Goal: Task Accomplishment & Management: Manage account settings

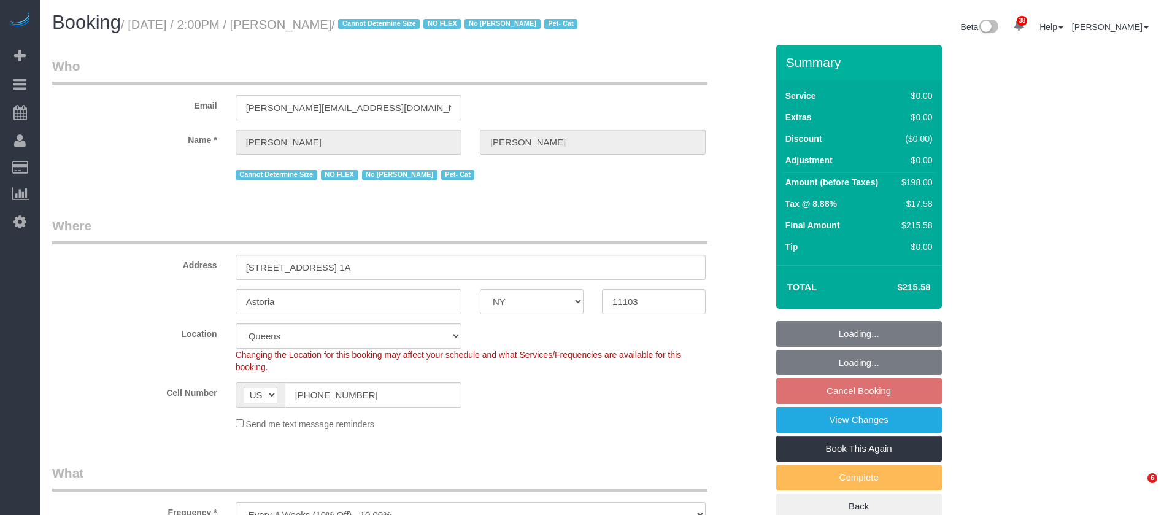
select select "NY"
select select "2"
select select "spot7"
select select "number:89"
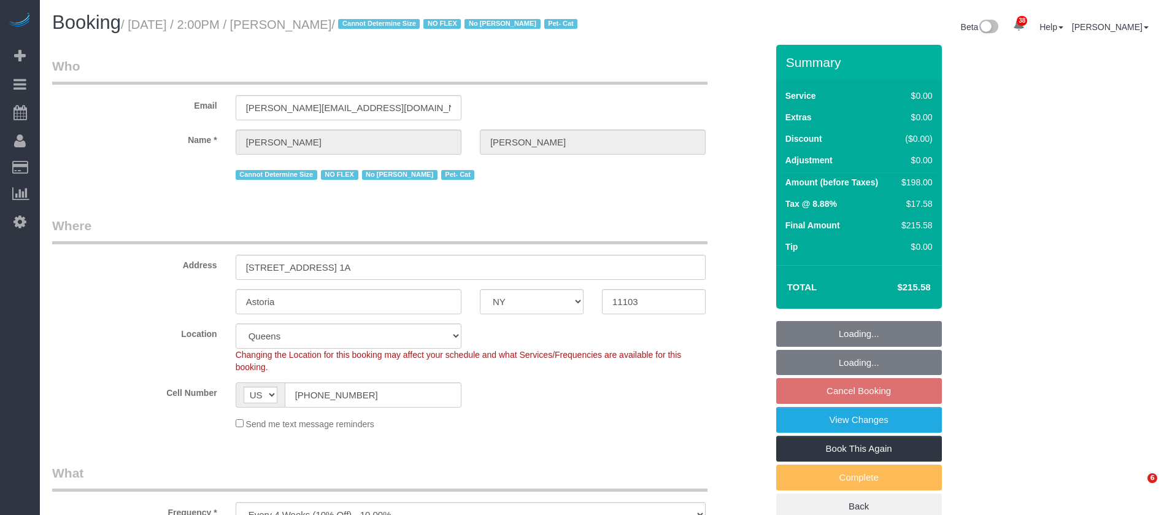
select select "number:90"
select select "number:14"
select select "number:5"
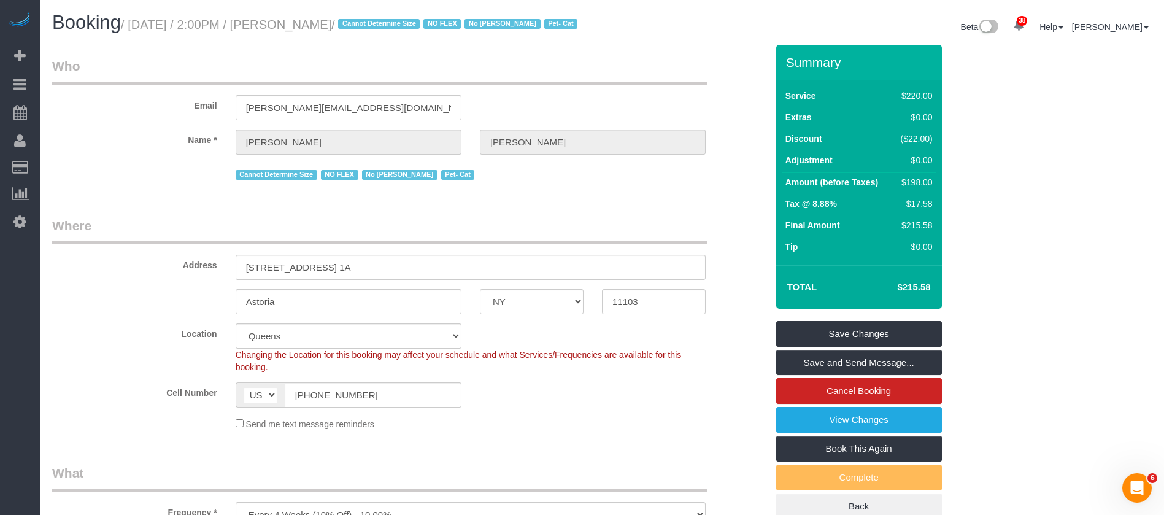
drag, startPoint x: 259, startPoint y: 28, endPoint x: 342, endPoint y: 19, distance: 83.9
click at [342, 19] on small "/ October 13, 2025 / 2:00PM / Jina Choi / Cannot Determine Size NO FLEX No Gera…" at bounding box center [351, 24] width 460 height 13
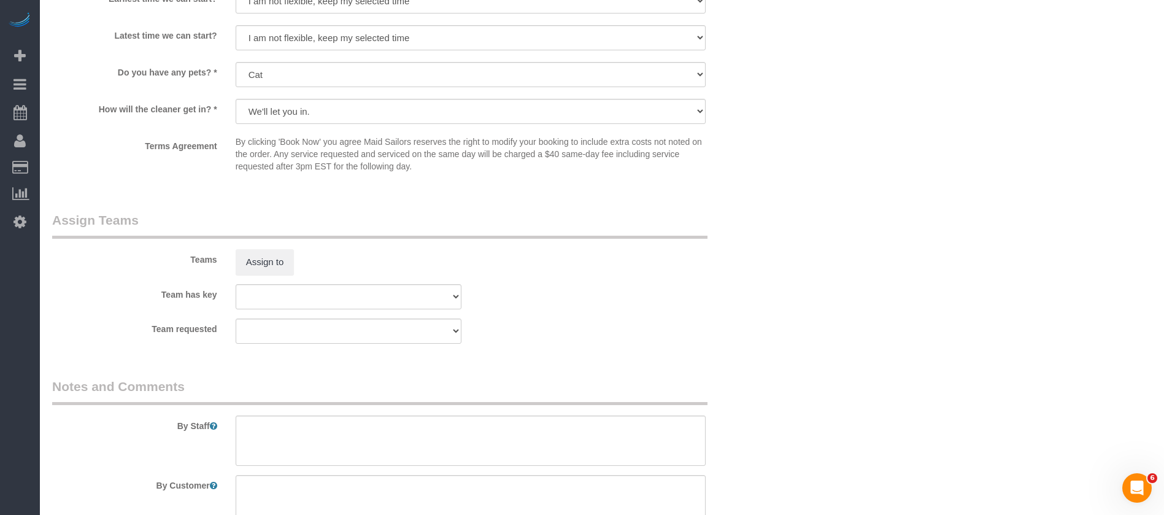
scroll to position [1564, 0]
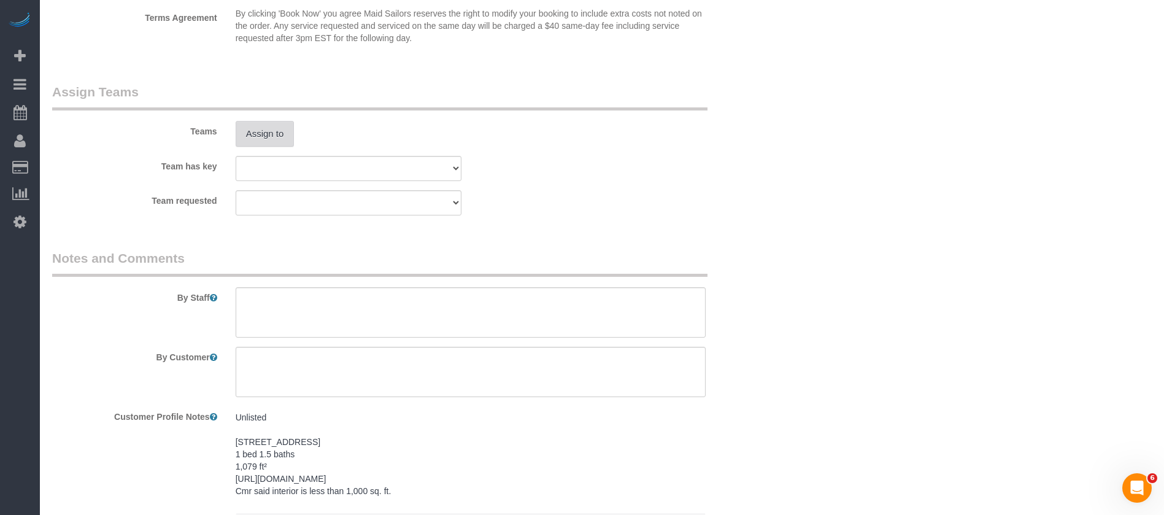
click at [276, 147] on button "Assign to" at bounding box center [265, 134] width 59 height 26
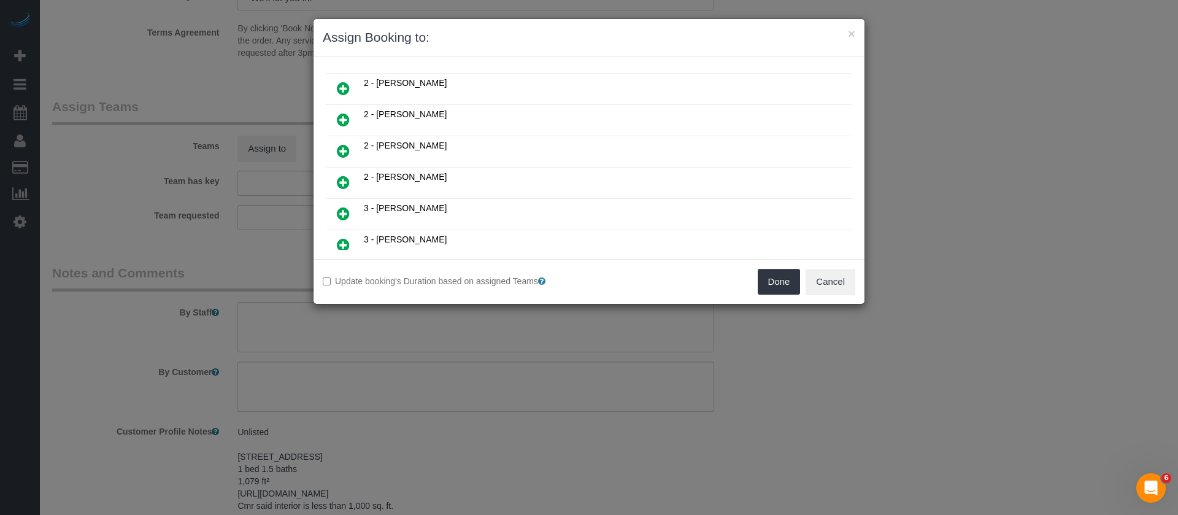
scroll to position [552, 0]
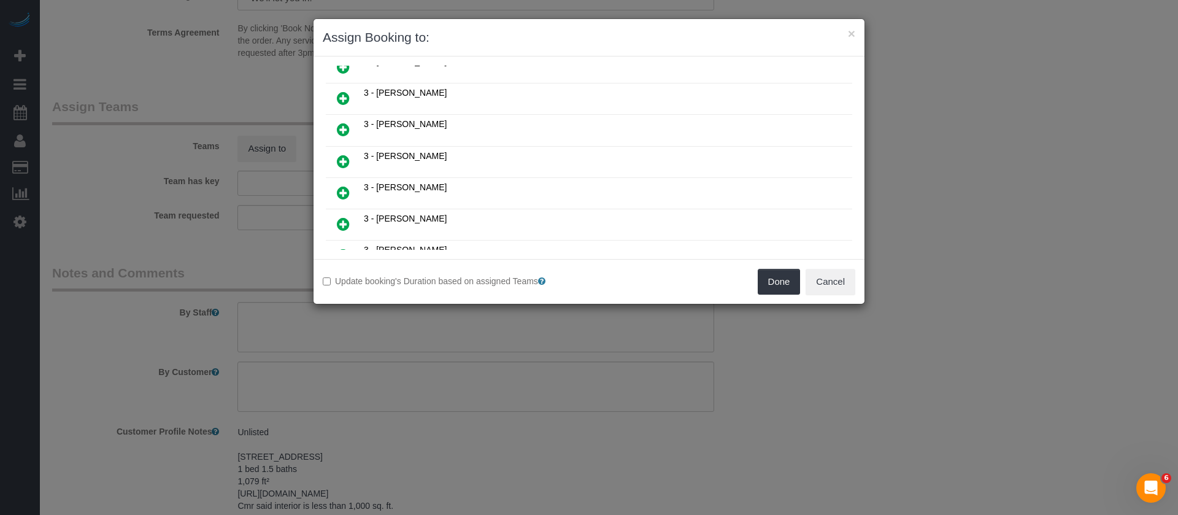
click at [340, 220] on icon at bounding box center [343, 224] width 13 height 15
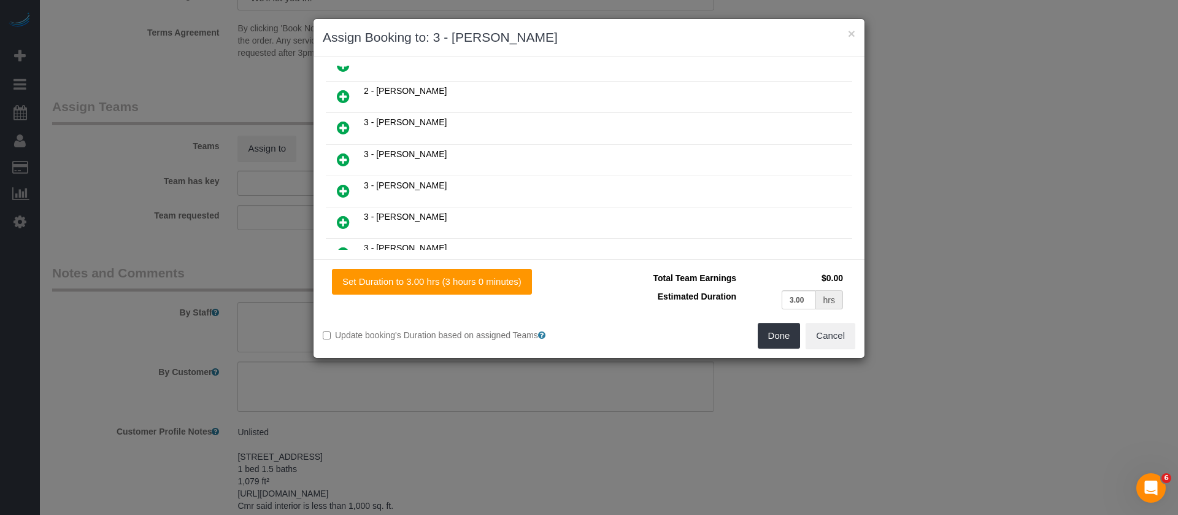
scroll to position [581, 0]
click at [768, 339] on button "Done" at bounding box center [779, 336] width 43 height 26
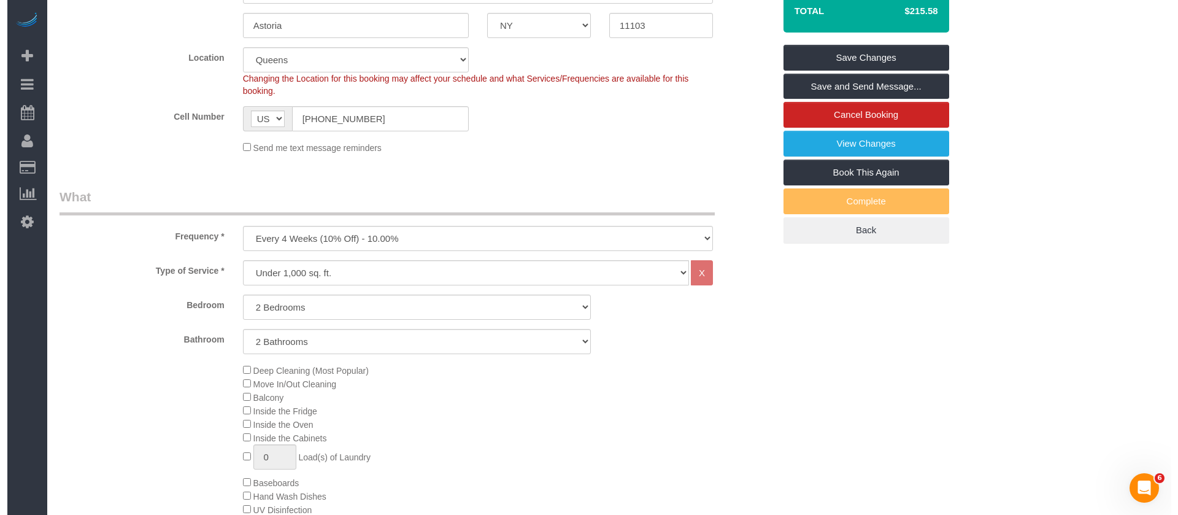
scroll to position [0, 0]
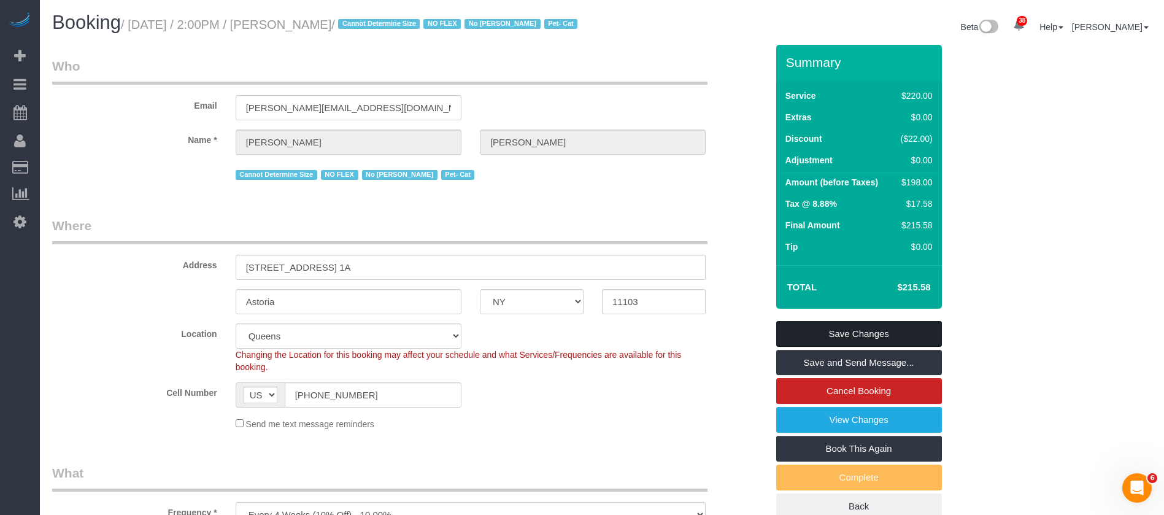
click at [893, 343] on link "Save Changes" at bounding box center [859, 334] width 166 height 26
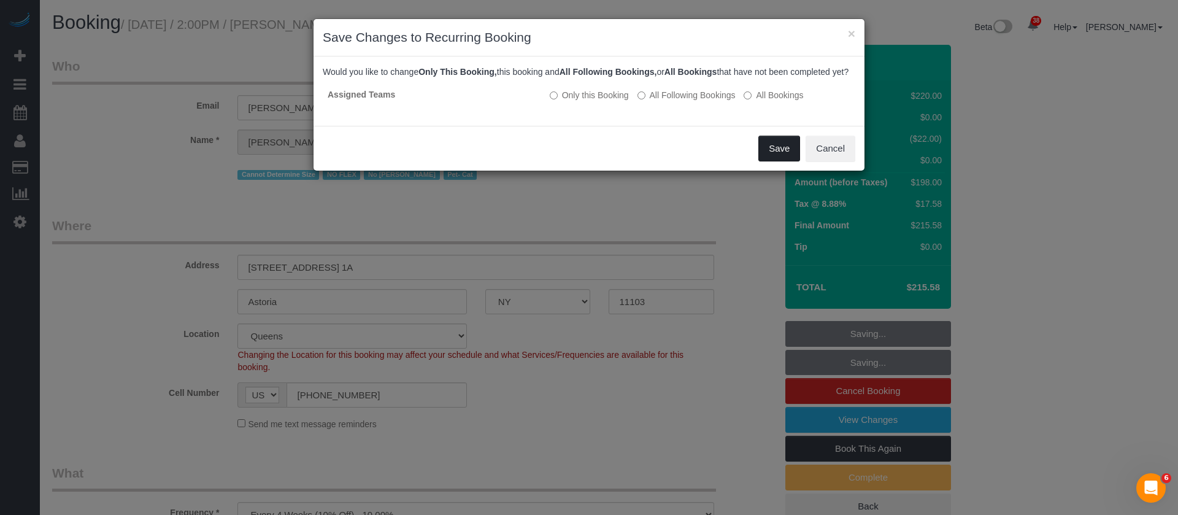
click at [780, 161] on button "Save" at bounding box center [779, 149] width 42 height 26
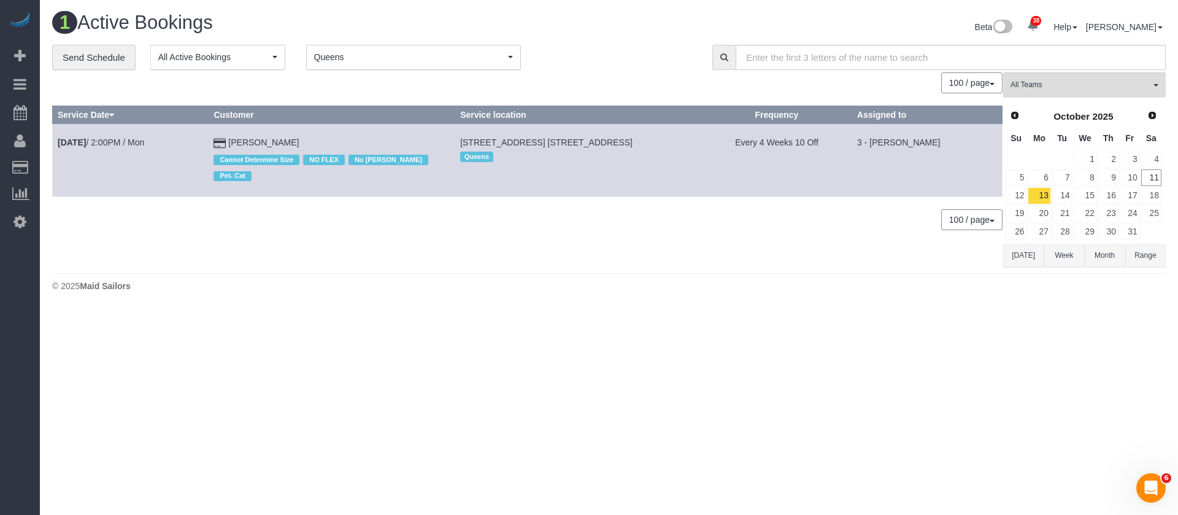
click at [511, 58] on span "button" at bounding box center [510, 57] width 5 height 2
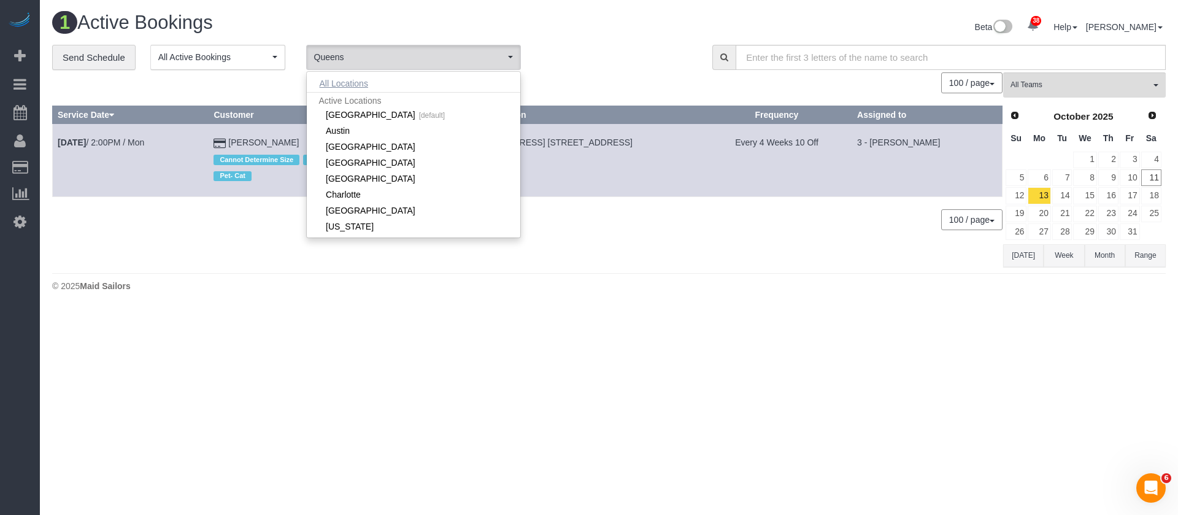
click at [345, 82] on button "All Locations" at bounding box center [344, 83] width 74 height 17
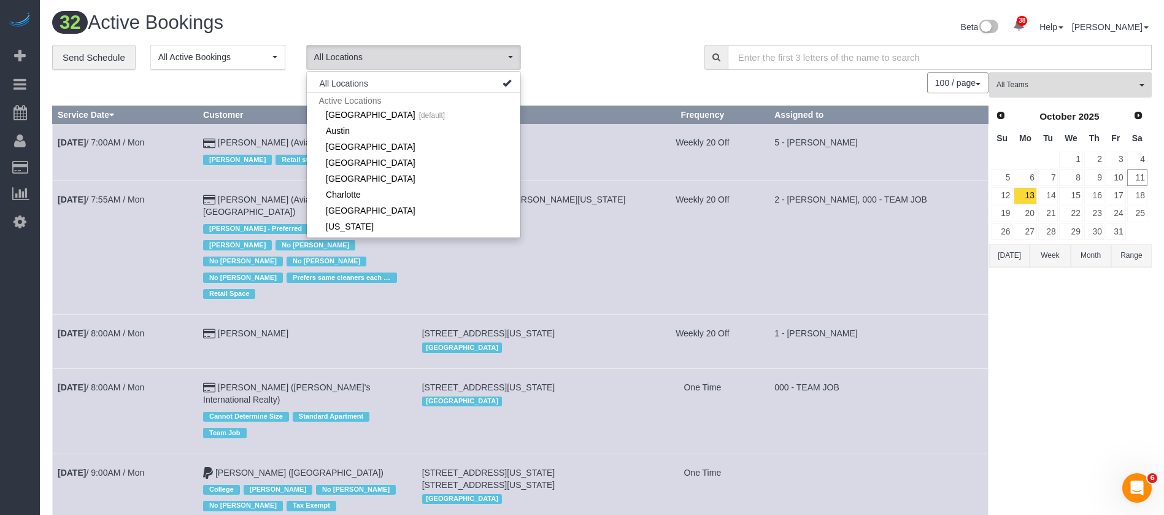
click at [599, 45] on div "**********" at bounding box center [369, 58] width 634 height 26
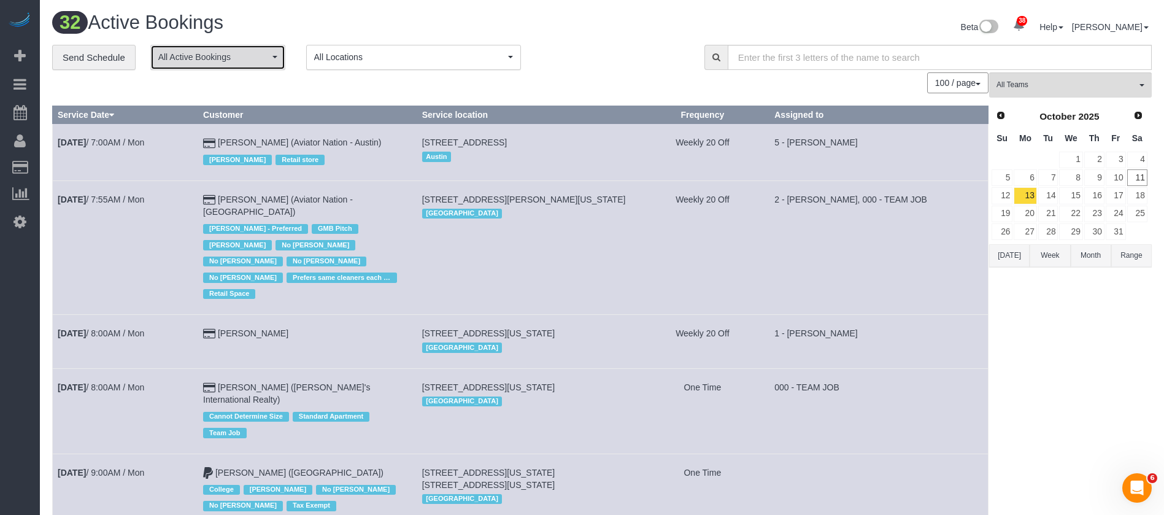
click at [278, 58] on button "All Active Bookings" at bounding box center [217, 57] width 135 height 25
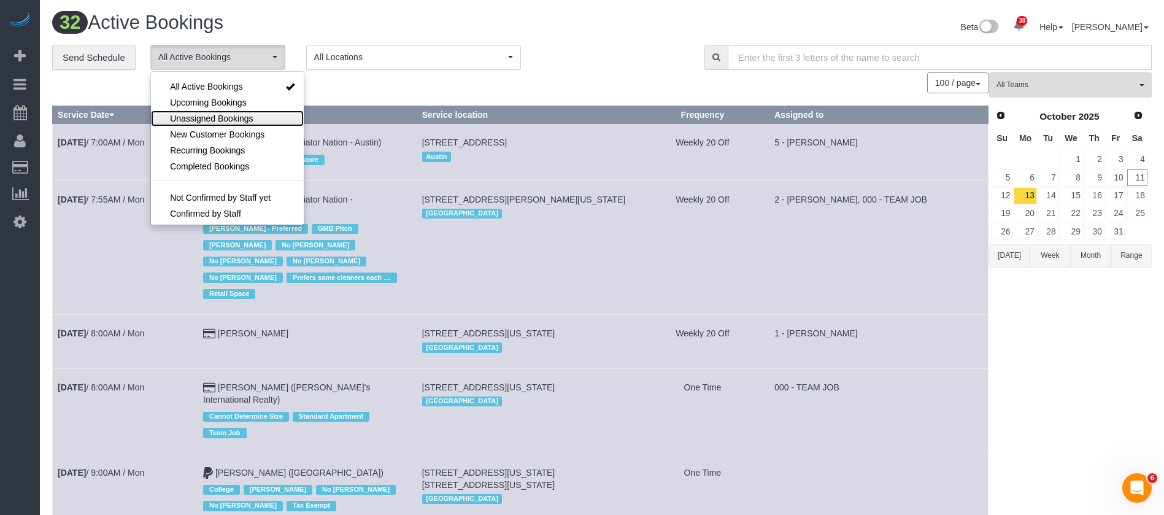
drag, startPoint x: 218, startPoint y: 116, endPoint x: 355, endPoint y: 107, distance: 137.1
click at [219, 116] on span "Unassigned Bookings" at bounding box center [211, 118] width 83 height 12
select select "**********"
click at [586, 74] on div "100 / page 10 / page 20 / page 30 / page 40 / page 50 / page 100 / page" at bounding box center [520, 82] width 936 height 21
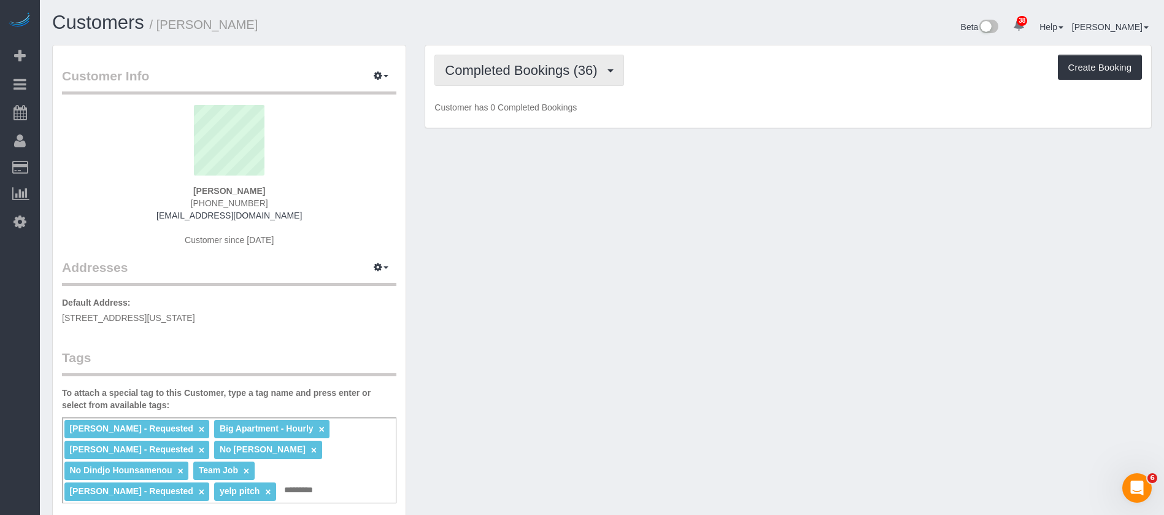
click at [580, 64] on span "Completed Bookings (36)" at bounding box center [524, 70] width 158 height 15
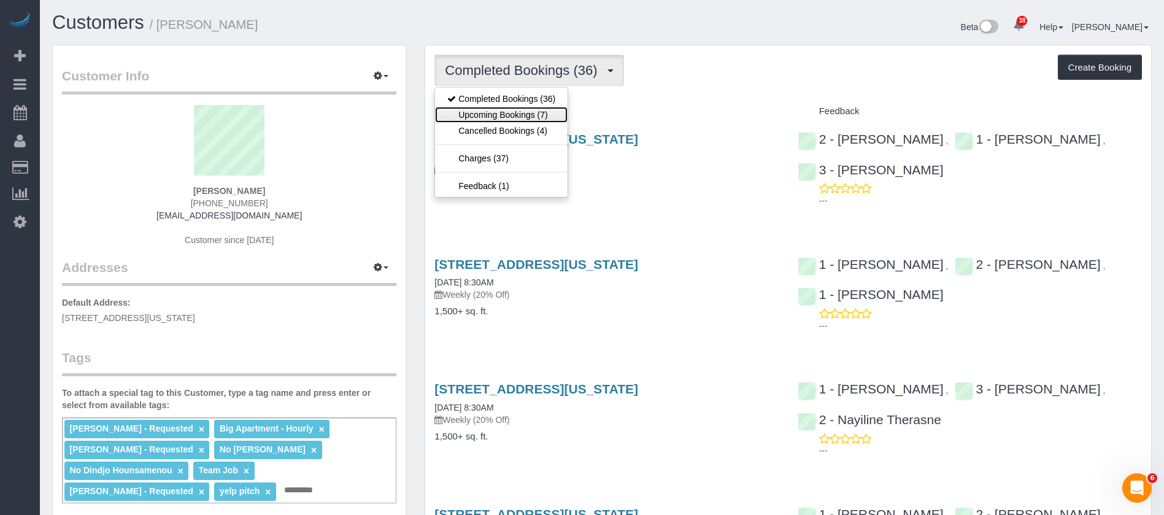
click at [525, 117] on link "Upcoming Bookings (7)" at bounding box center [501, 115] width 132 height 16
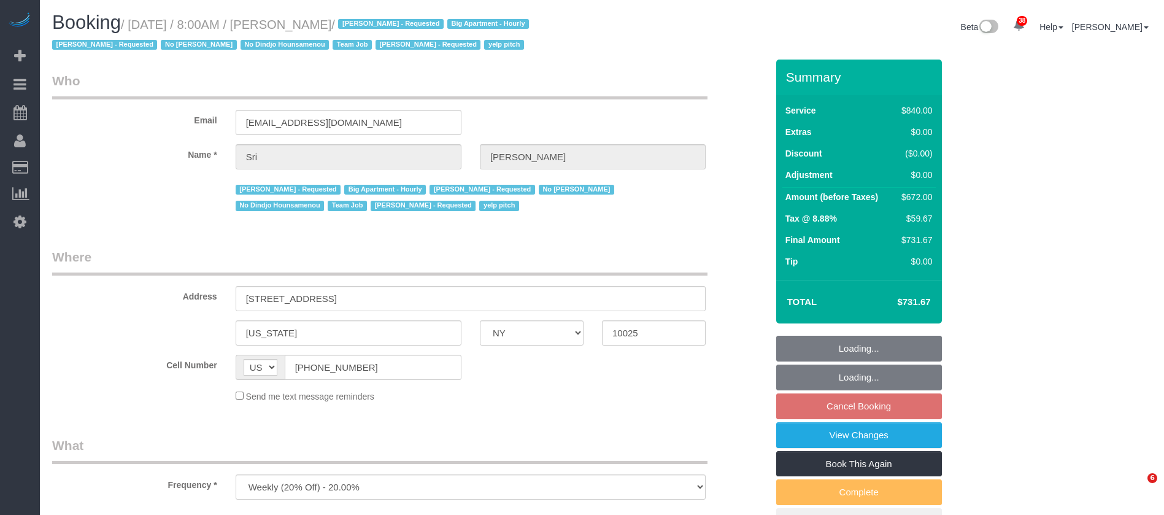
select select "NY"
select select "number:89"
select select "number:90"
select select "number:15"
select select "number:5"
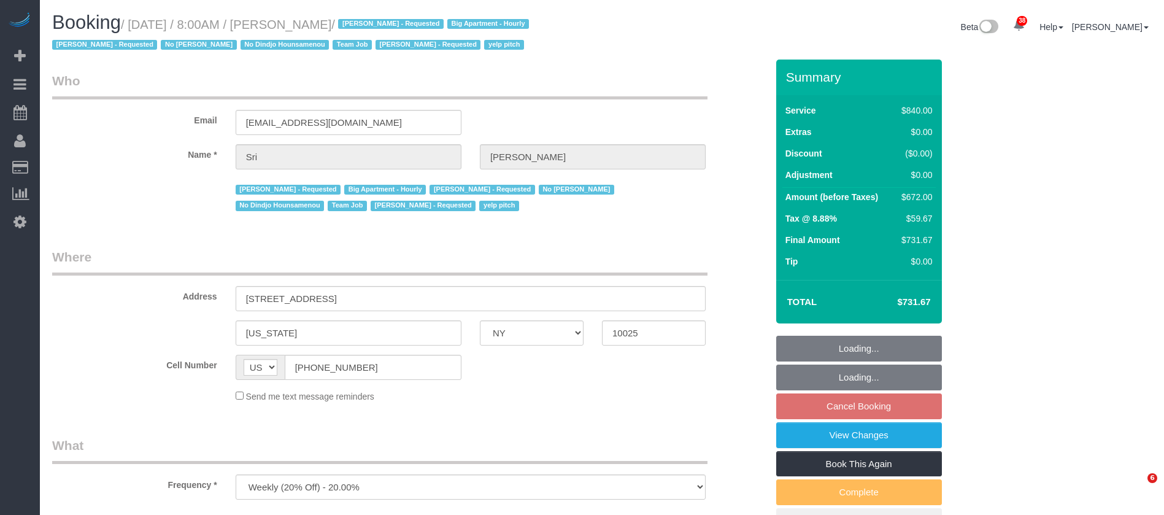
select select "spot1"
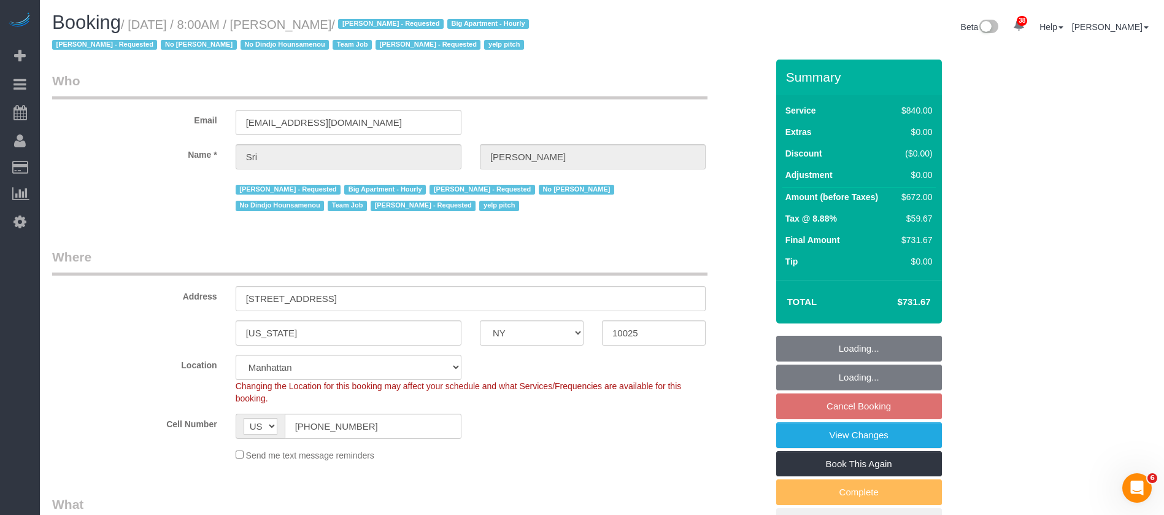
select select "object:1452"
select select "3"
select select "210"
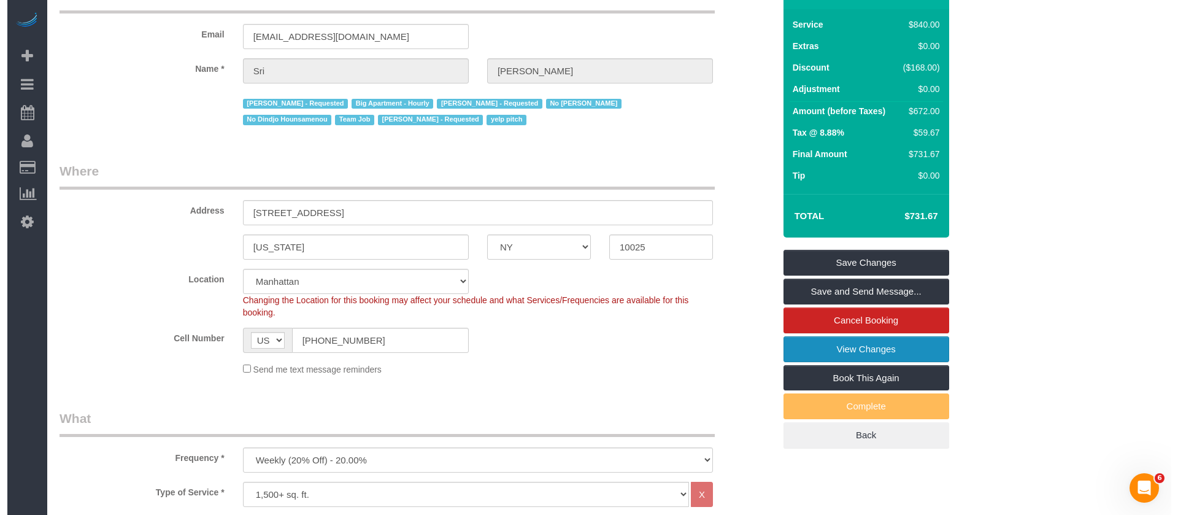
scroll to position [184, 0]
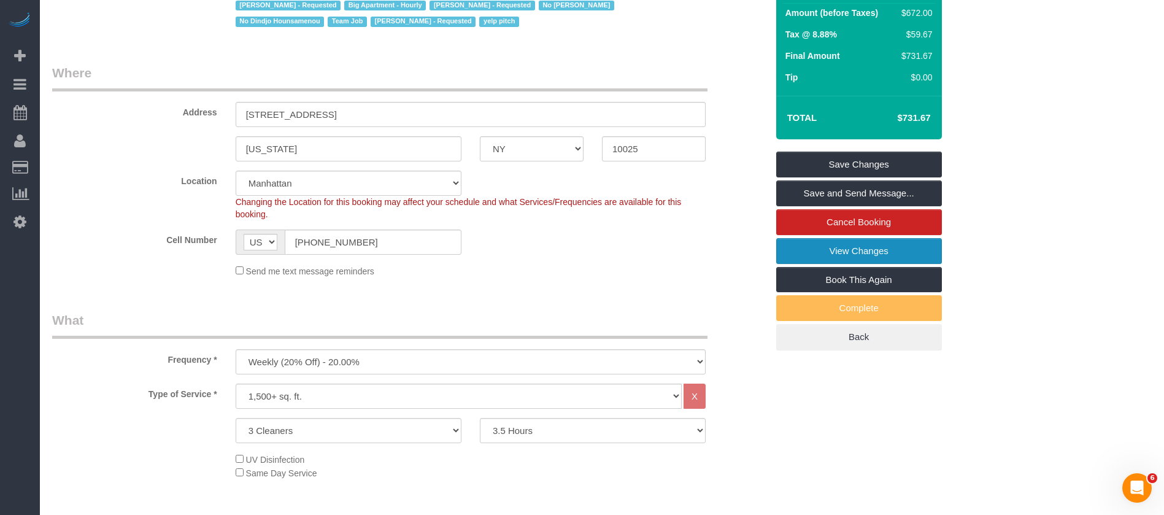
click at [832, 247] on link "View Changes" at bounding box center [859, 251] width 166 height 26
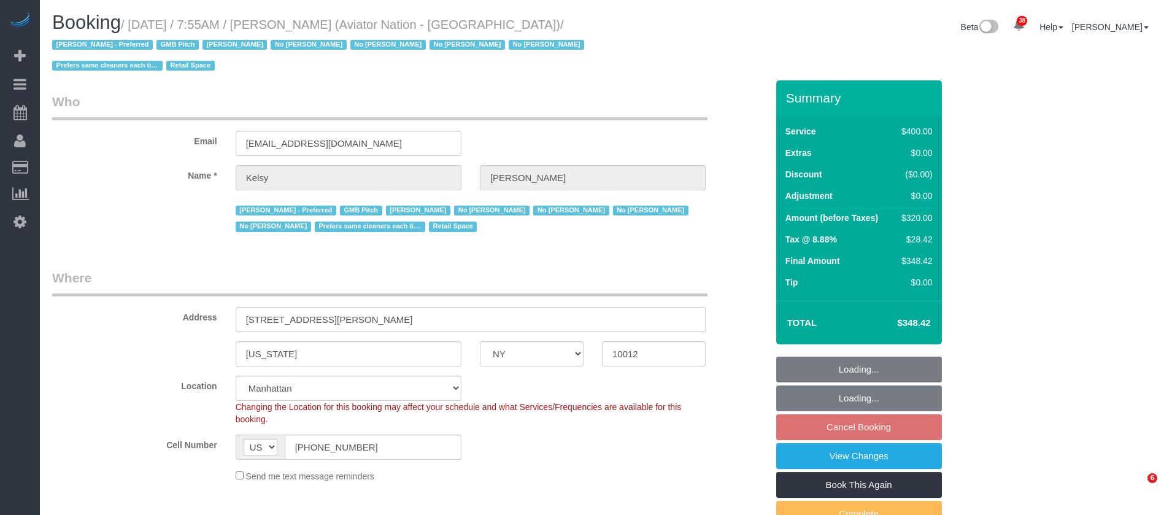
select select "NY"
select select "2"
select select "150"
select select "number:89"
select select "number:90"
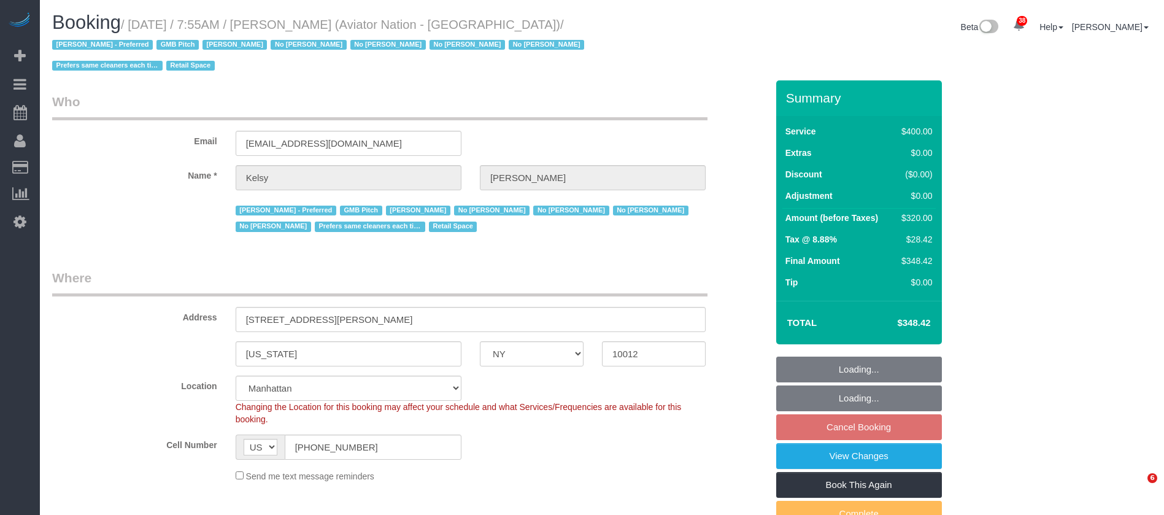
select select "number:15"
select select "number:5"
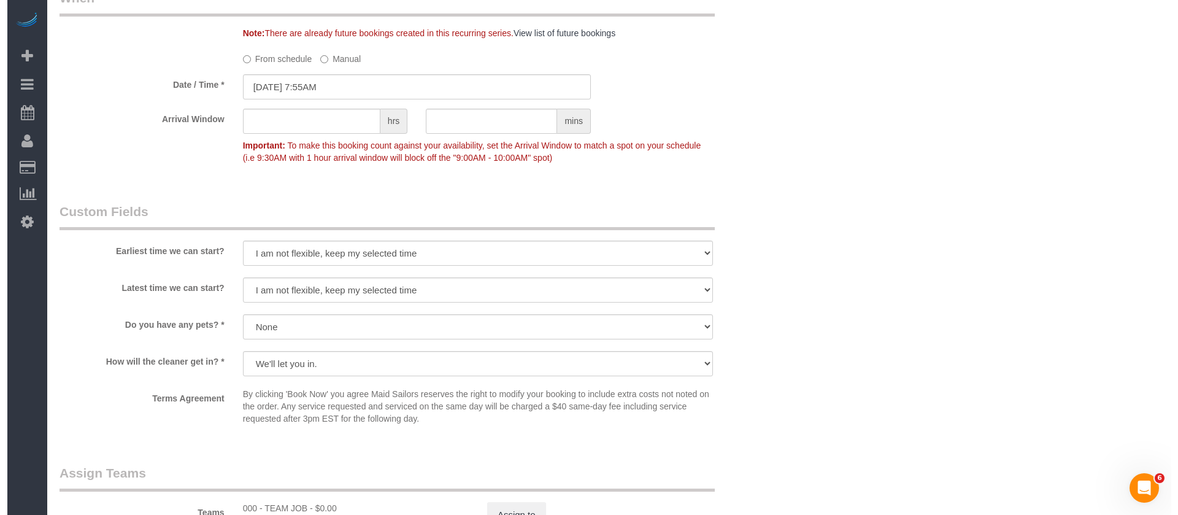
scroll to position [1288, 0]
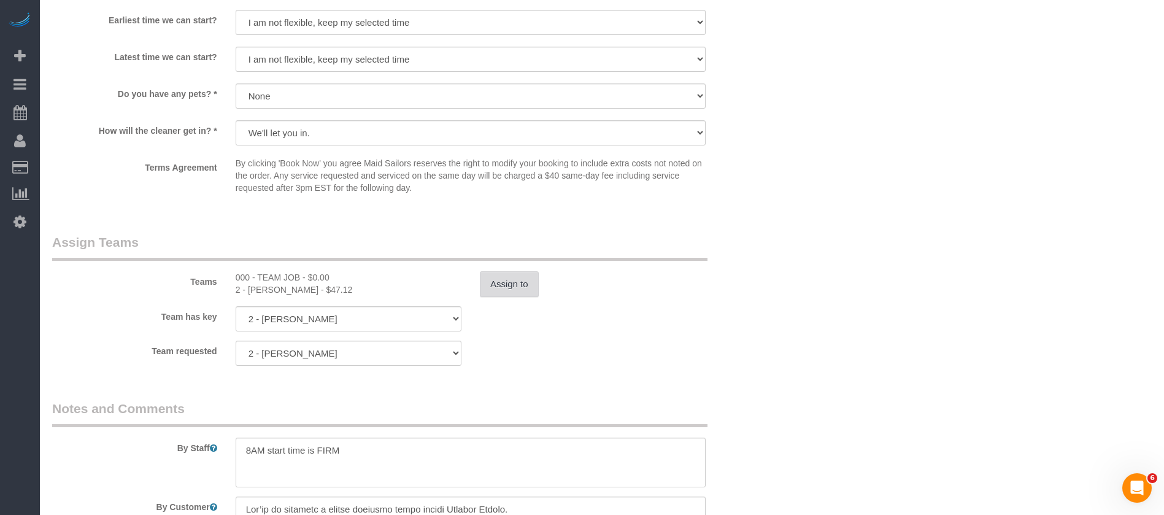
click at [501, 281] on button "Assign to" at bounding box center [509, 284] width 59 height 26
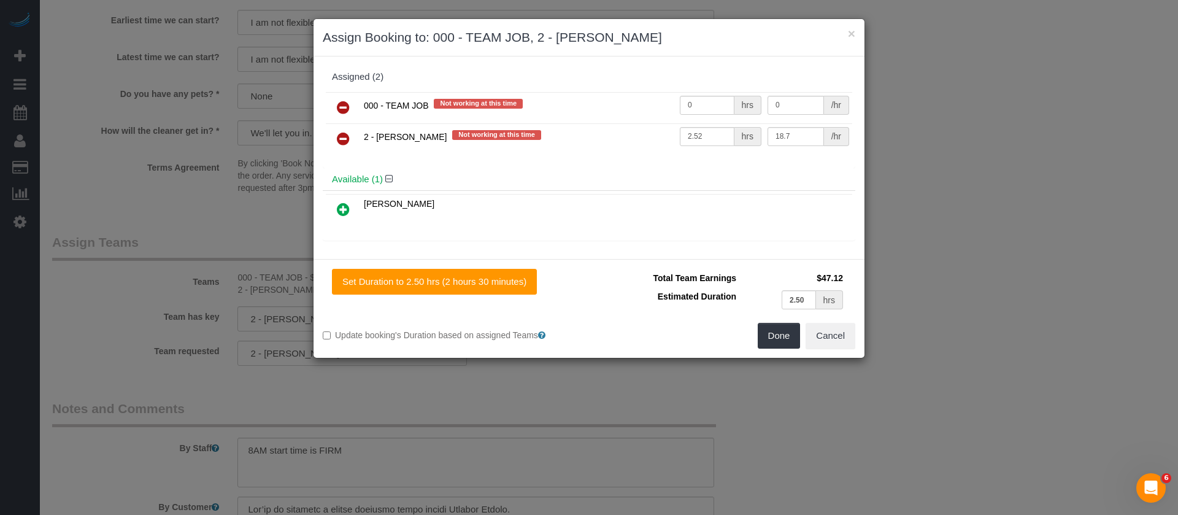
click at [346, 96] on link at bounding box center [343, 108] width 29 height 25
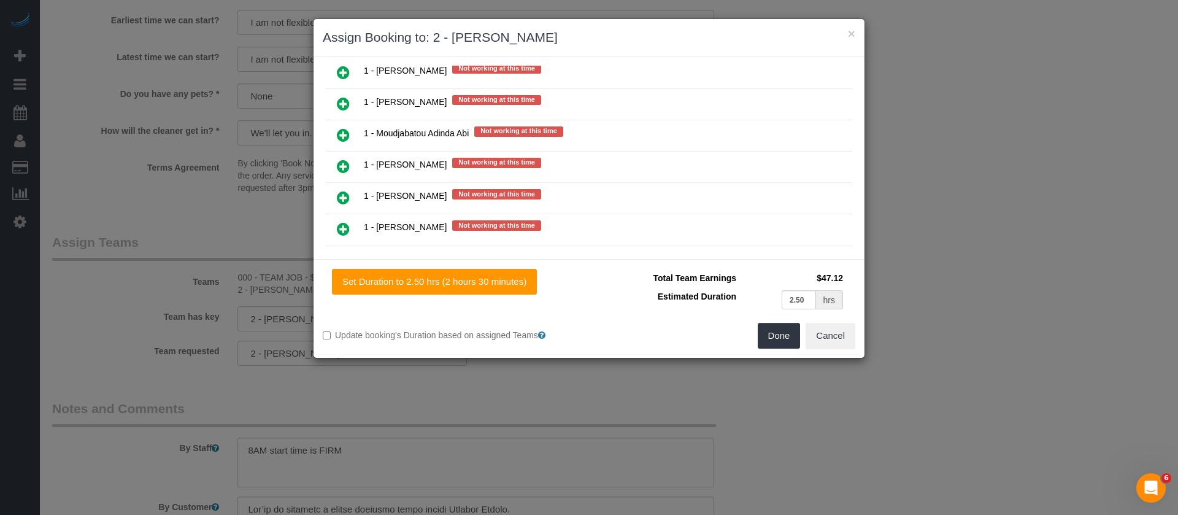
scroll to position [1564, 0]
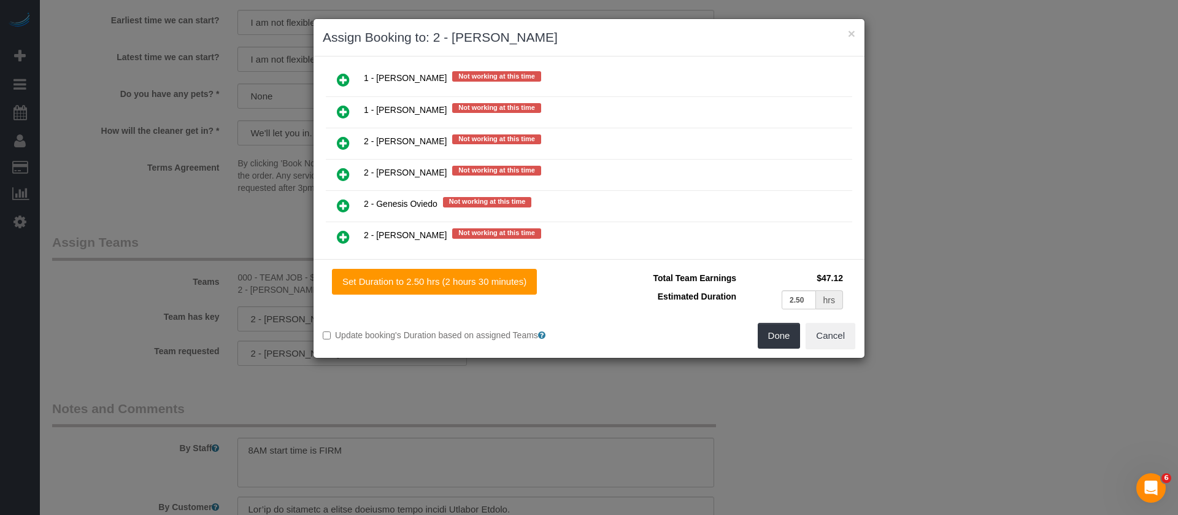
click at [342, 110] on icon at bounding box center [343, 111] width 13 height 15
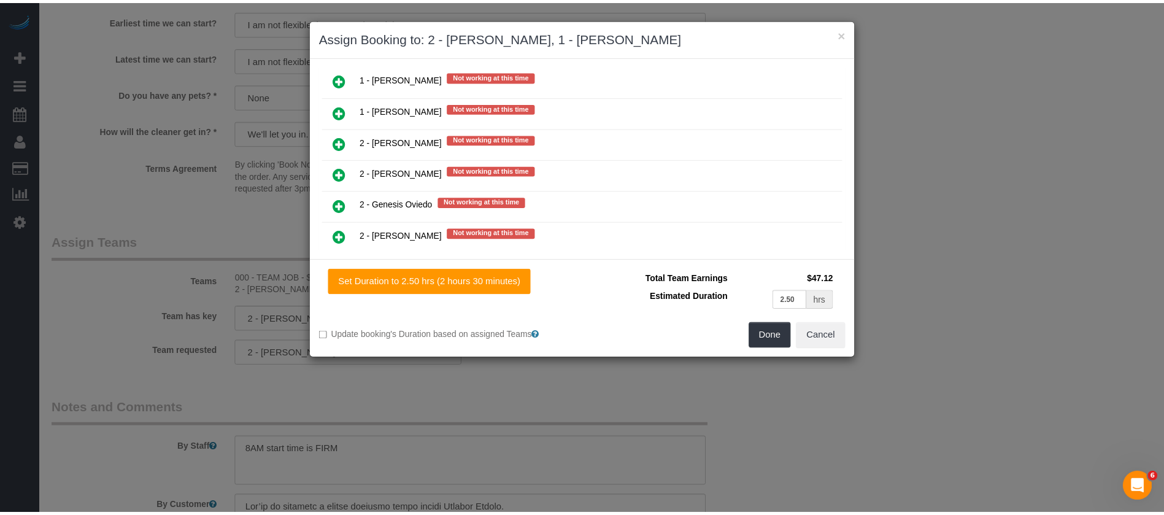
scroll to position [1596, 0]
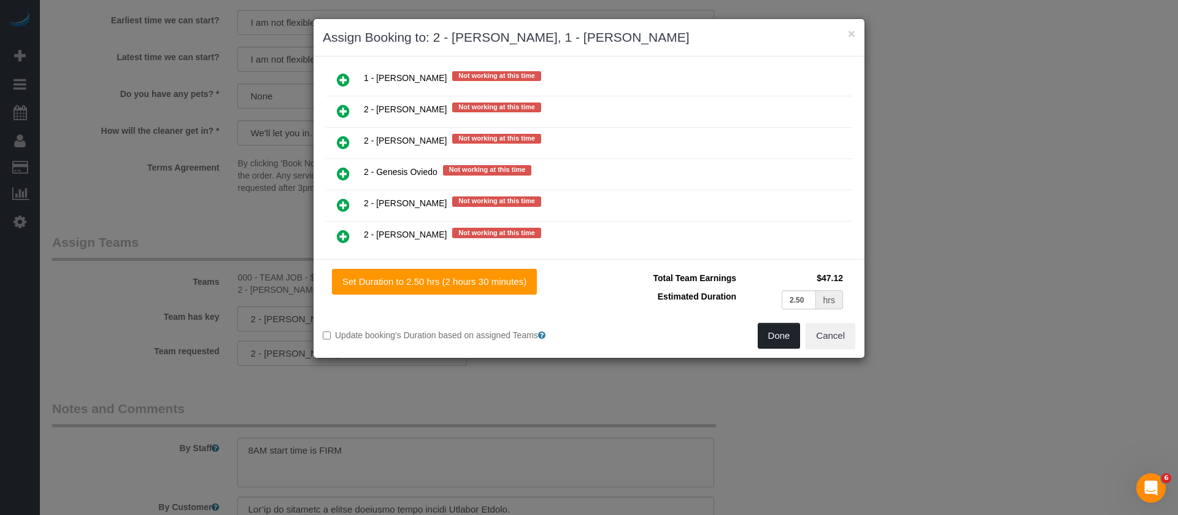
click at [778, 337] on button "Done" at bounding box center [779, 336] width 43 height 26
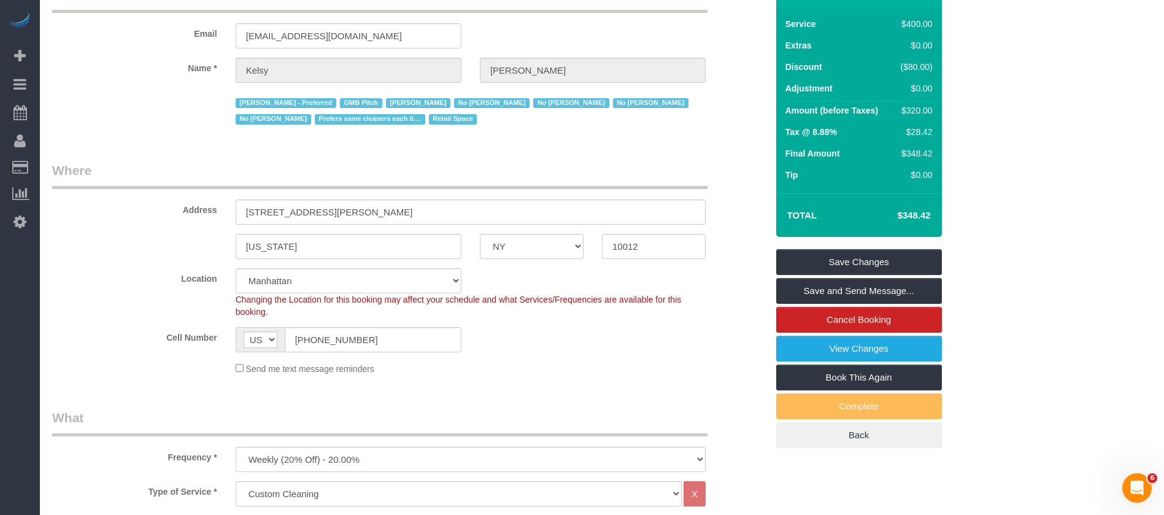
scroll to position [0, 0]
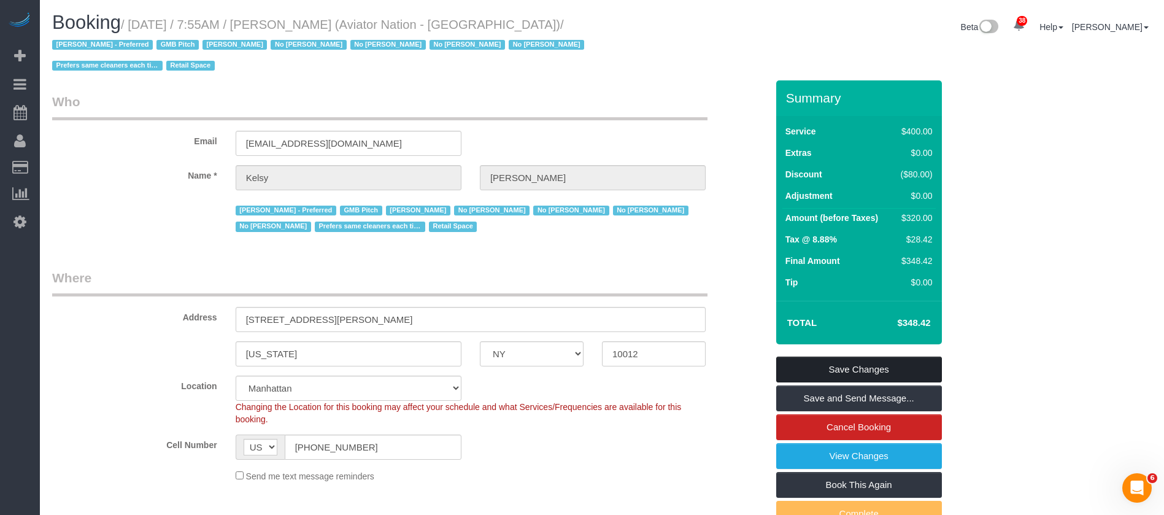
click at [867, 364] on link "Save Changes" at bounding box center [859, 369] width 166 height 26
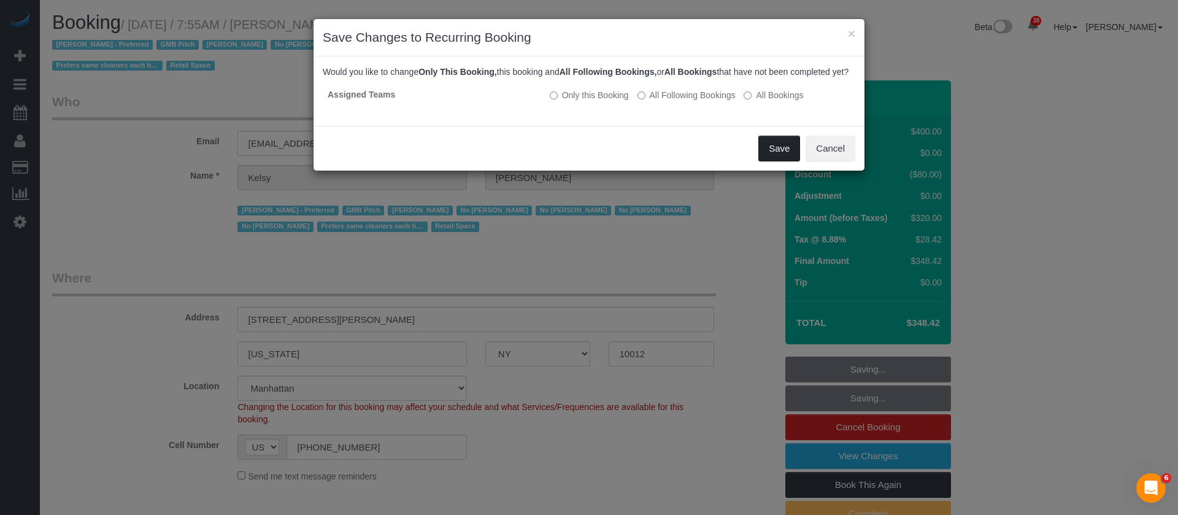
click at [772, 156] on button "Save" at bounding box center [779, 149] width 42 height 26
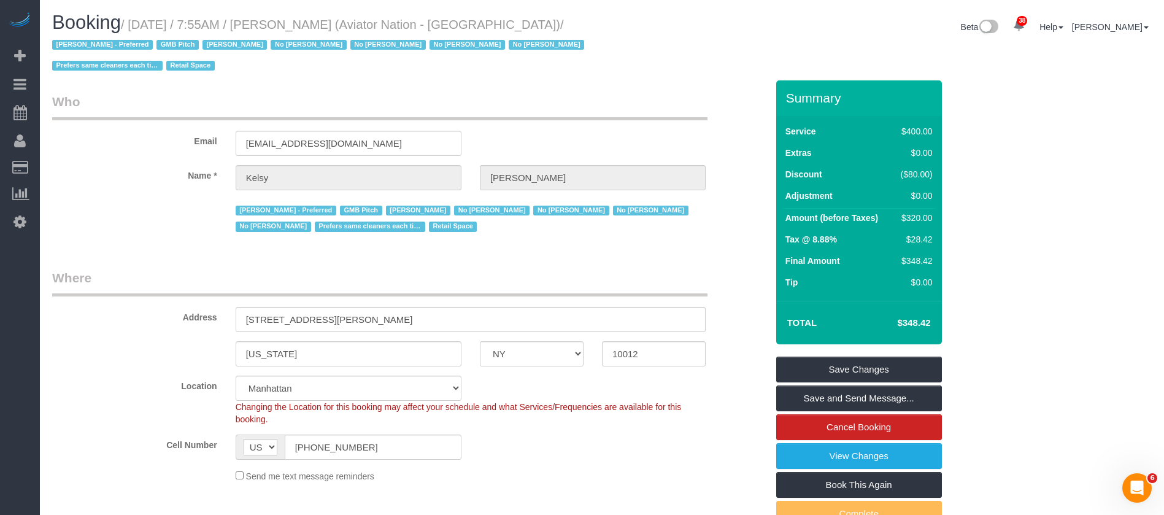
select select "**********"
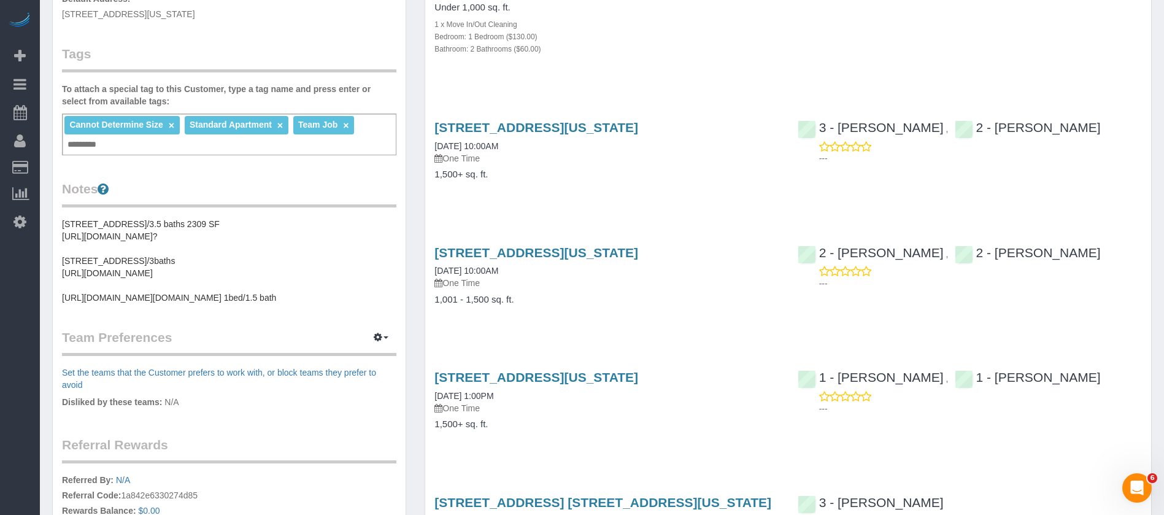
scroll to position [276, 0]
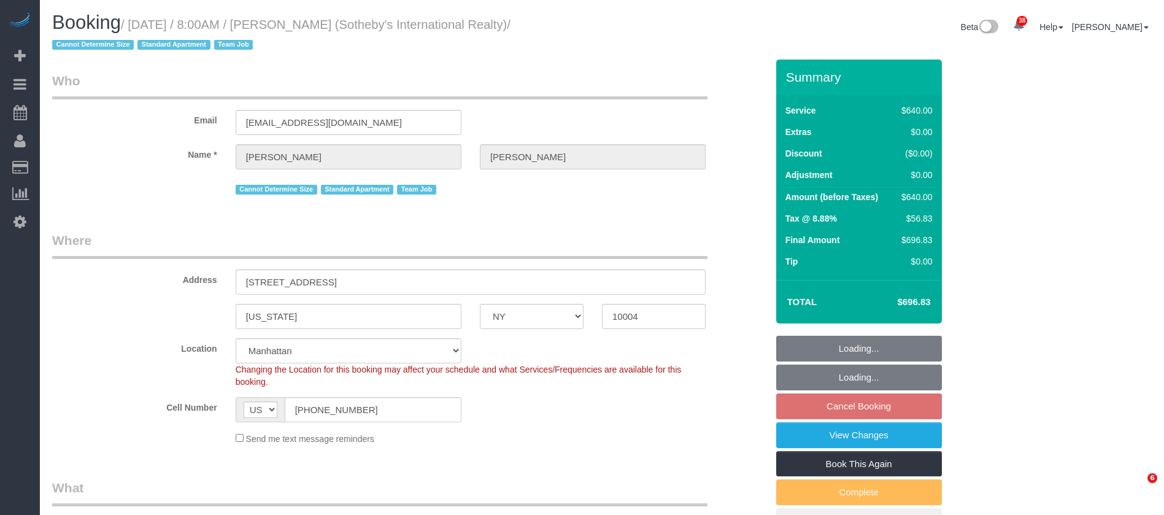
select select "NY"
select select "240"
select select "number:56"
select select "number:76"
select select "number:15"
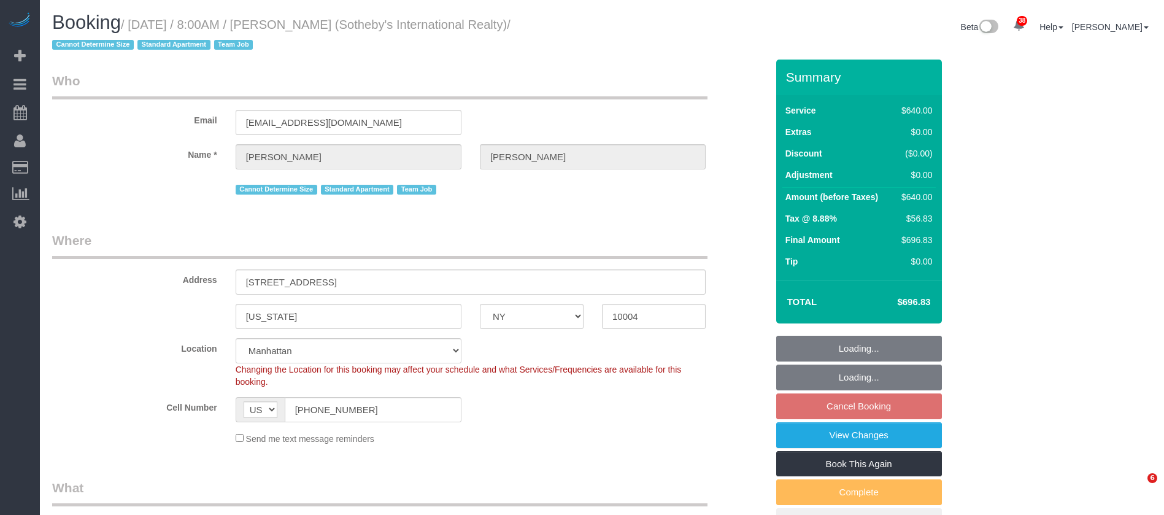
select select "number:6"
select select "spot1"
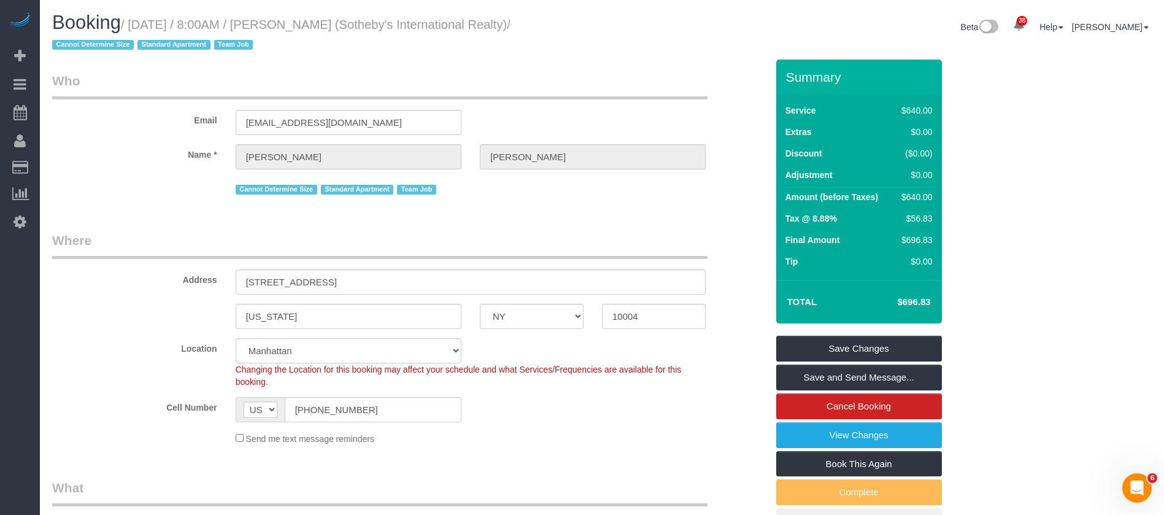
drag, startPoint x: 130, startPoint y: 21, endPoint x: 543, endPoint y: 47, distance: 414.2
click at [510, 28] on small "/ October 13, 2025 / 8:00AM / Craig George (Sotheby's International Realty) / C…" at bounding box center [281, 35] width 458 height 34
copy small "October 13, 2025 / 8:00AM / Craig George (Sotheby's International Realty)"
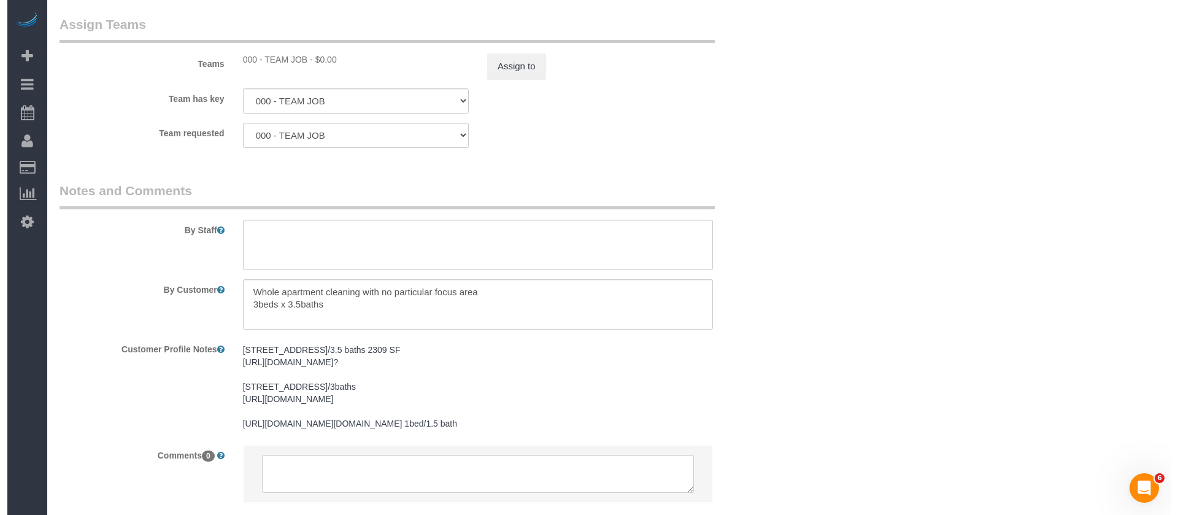
scroll to position [1380, 0]
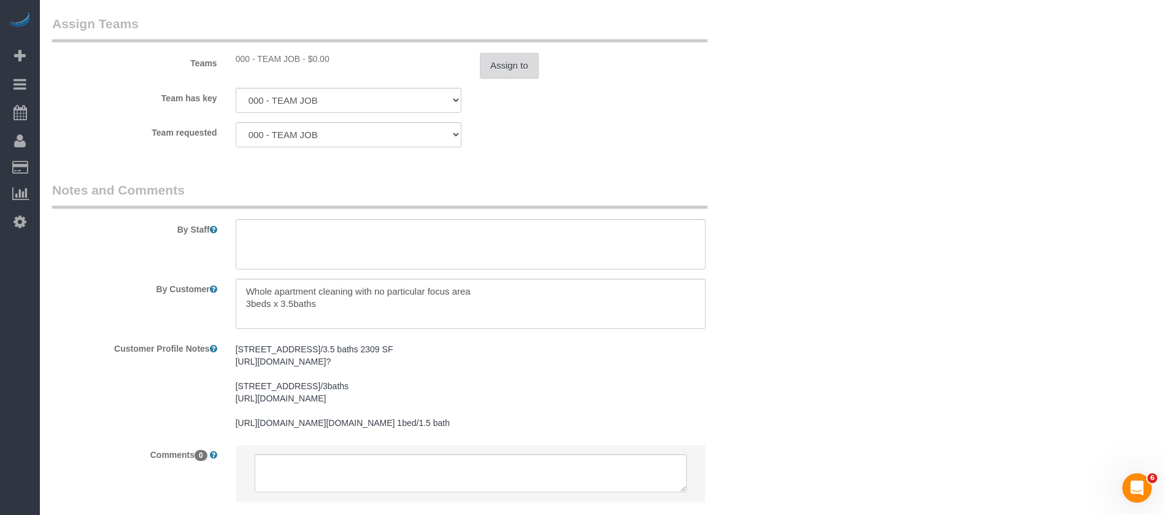
click at [510, 54] on button "Assign to" at bounding box center [509, 66] width 59 height 26
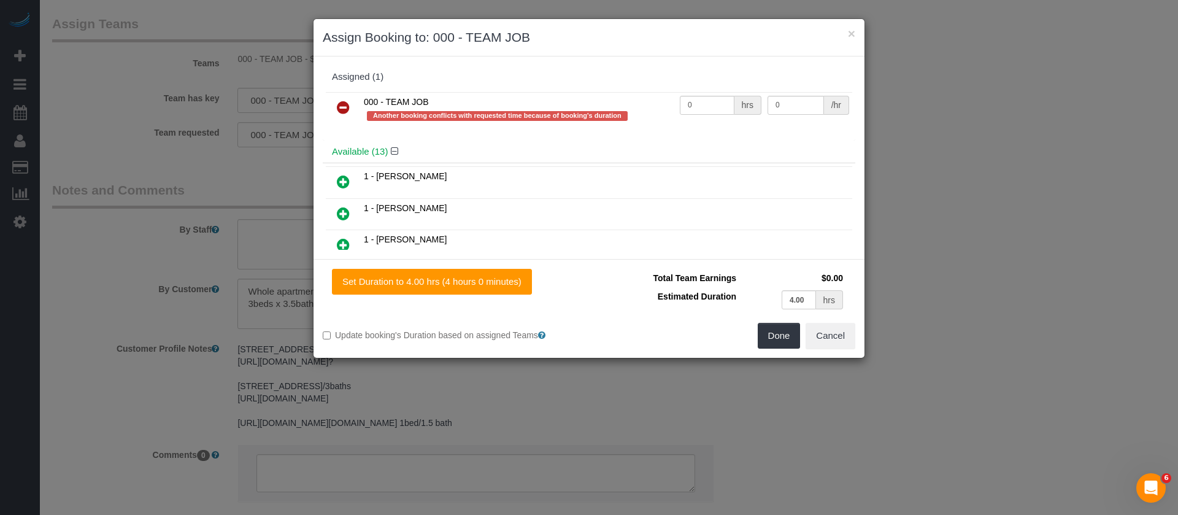
drag, startPoint x: 342, startPoint y: 104, endPoint x: 438, endPoint y: 158, distance: 110.2
click at [342, 105] on icon at bounding box center [343, 107] width 13 height 15
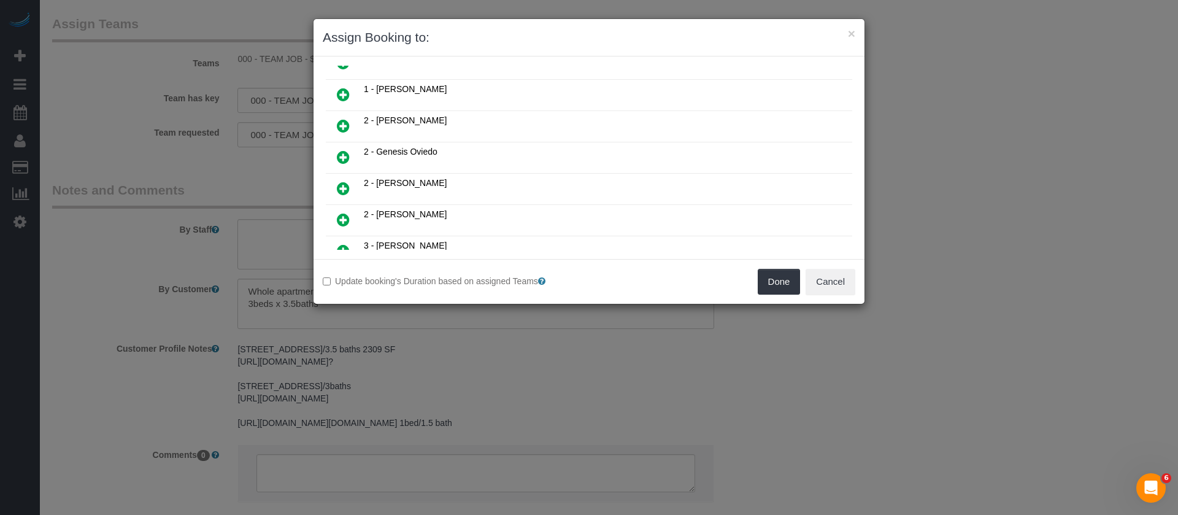
scroll to position [184, 0]
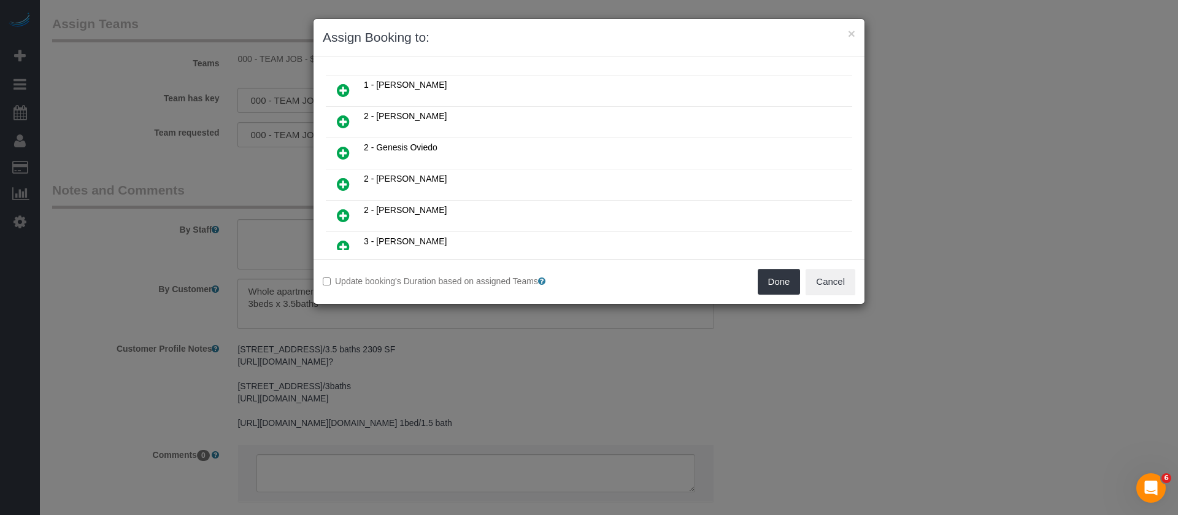
click at [342, 120] on icon at bounding box center [343, 121] width 13 height 15
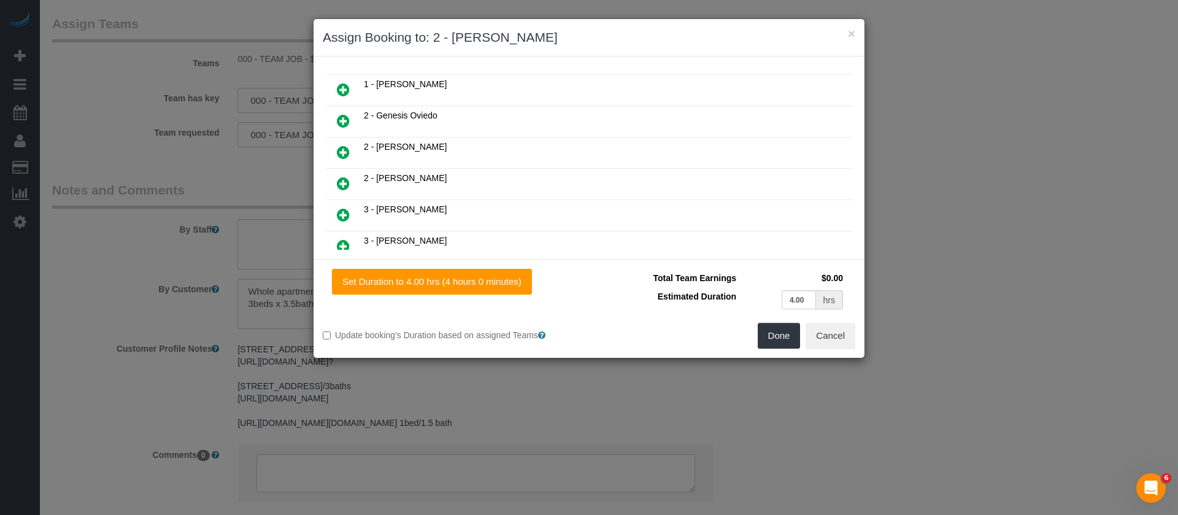
drag, startPoint x: 348, startPoint y: 153, endPoint x: 404, endPoint y: 156, distance: 55.3
click at [348, 152] on icon at bounding box center [343, 152] width 13 height 15
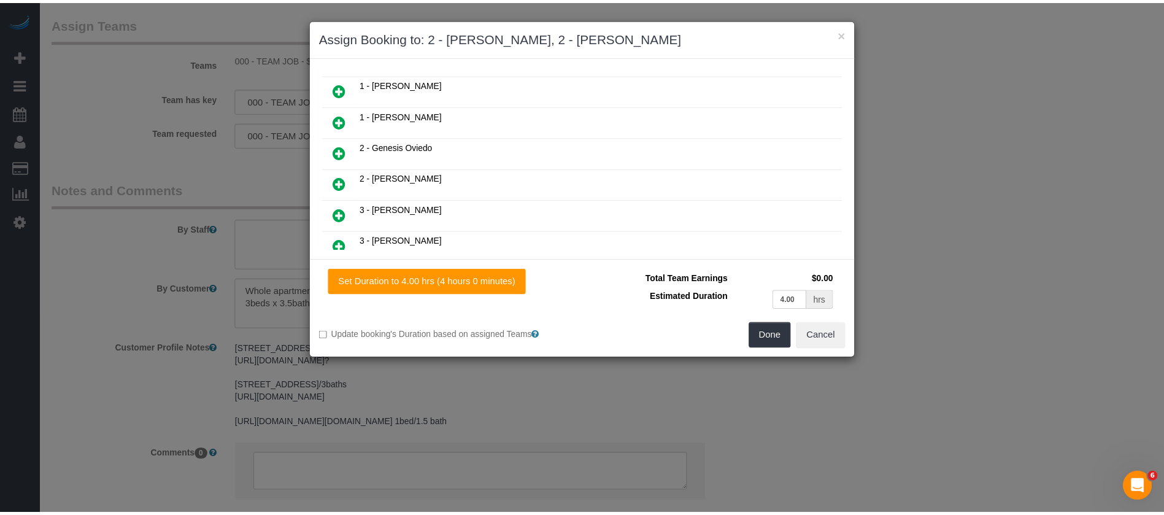
scroll to position [245, 0]
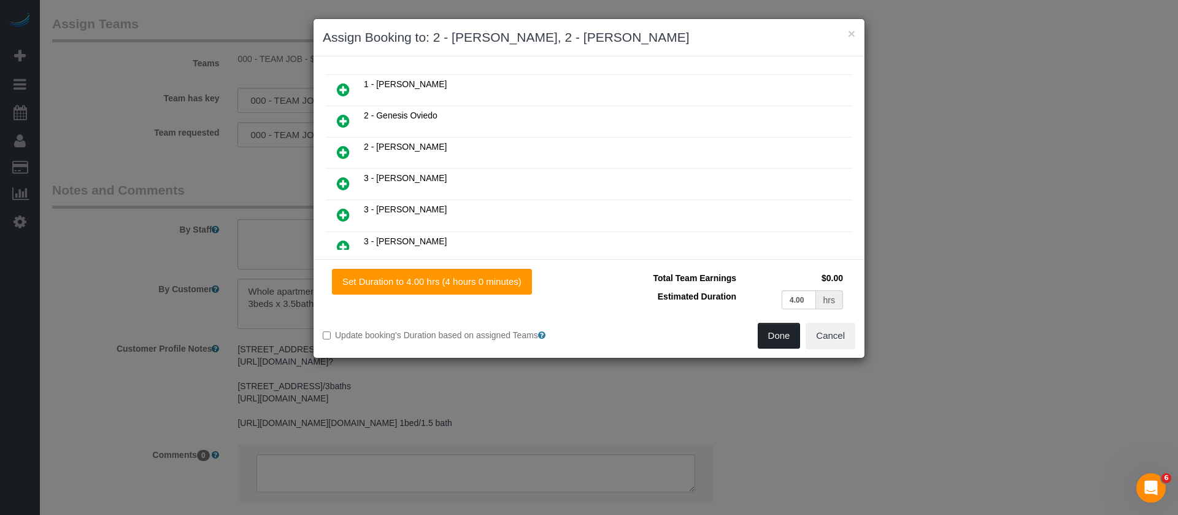
drag, startPoint x: 786, startPoint y: 339, endPoint x: 786, endPoint y: 332, distance: 6.7
click at [786, 338] on button "Done" at bounding box center [779, 336] width 43 height 26
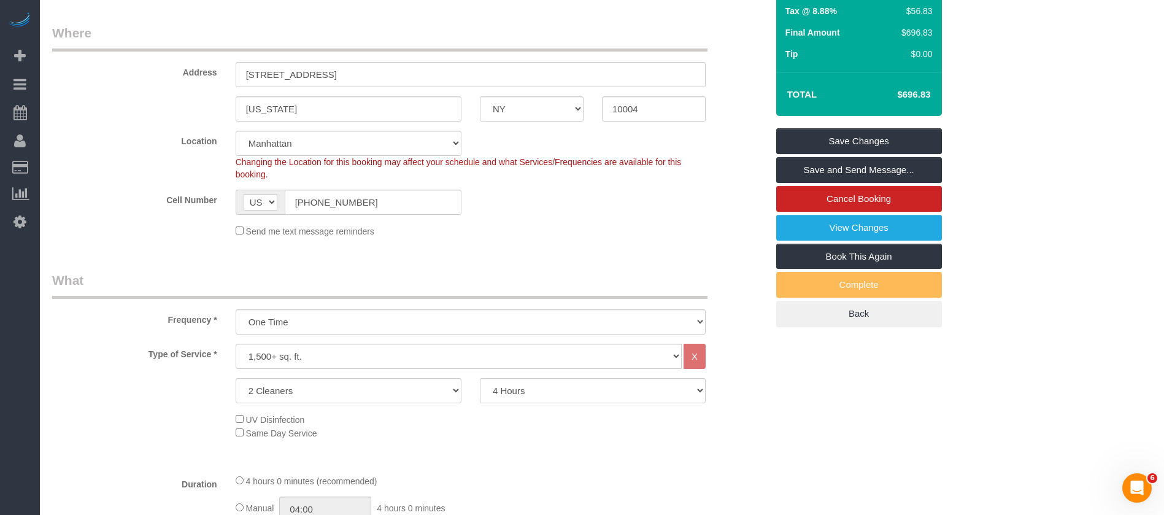
scroll to position [92, 0]
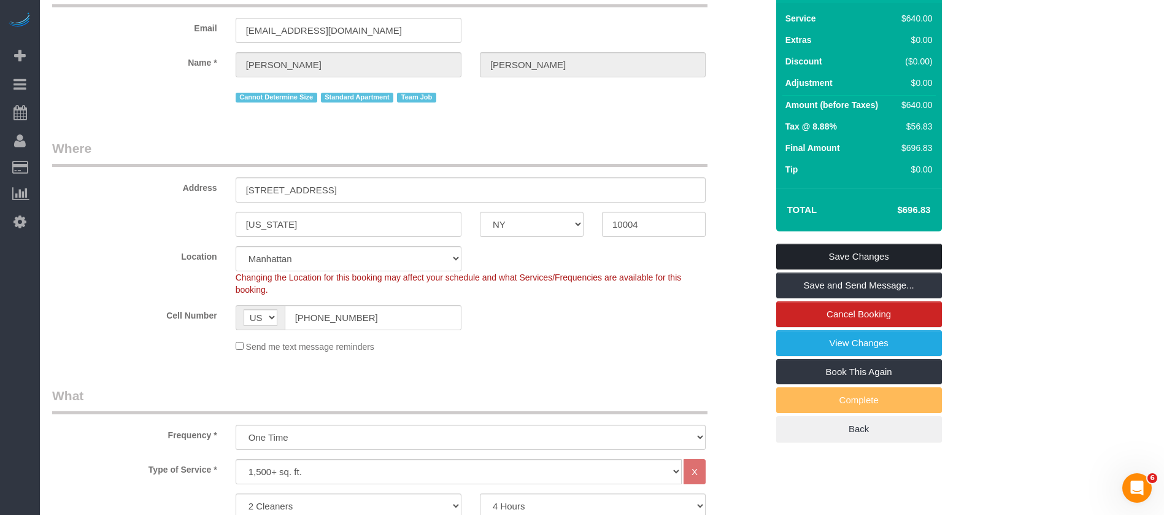
click at [884, 251] on link "Save Changes" at bounding box center [859, 257] width 166 height 26
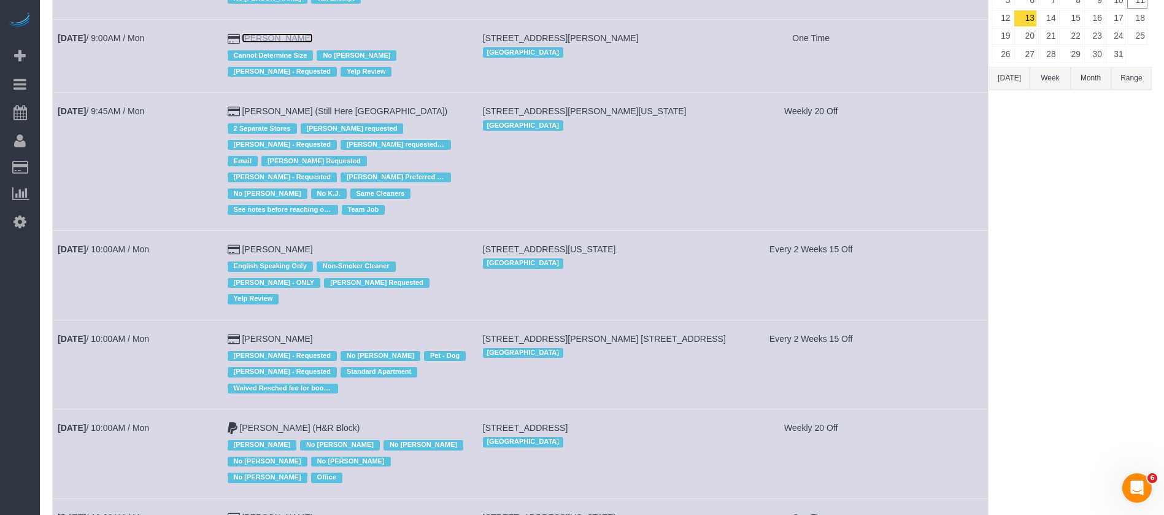
scroll to position [184, 0]
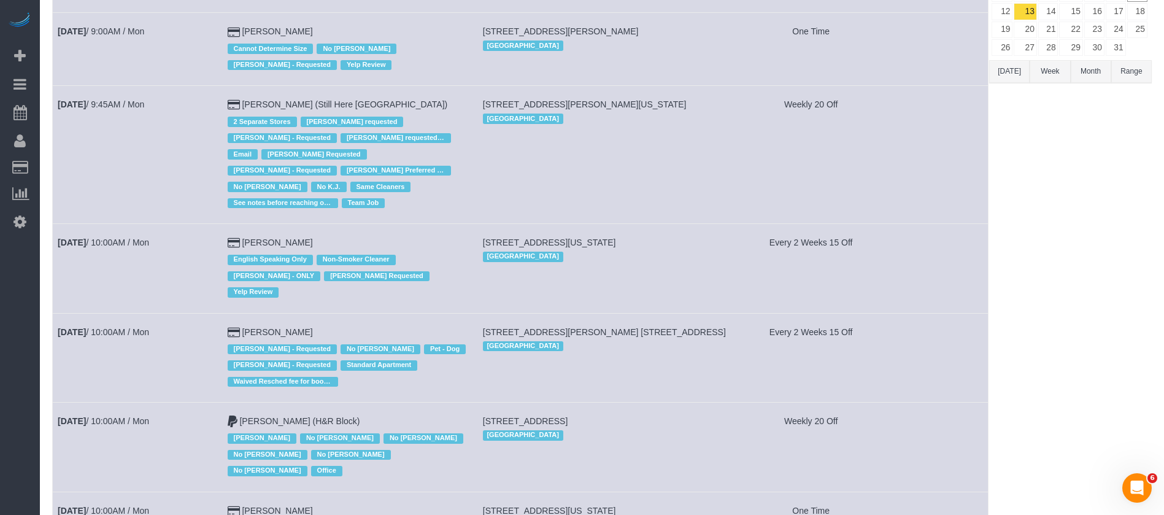
drag, startPoint x: 289, startPoint y: 113, endPoint x: 169, endPoint y: 139, distance: 123.1
click at [169, 139] on td "Oct 13th / 9:45AM / Mon" at bounding box center [138, 155] width 170 height 138
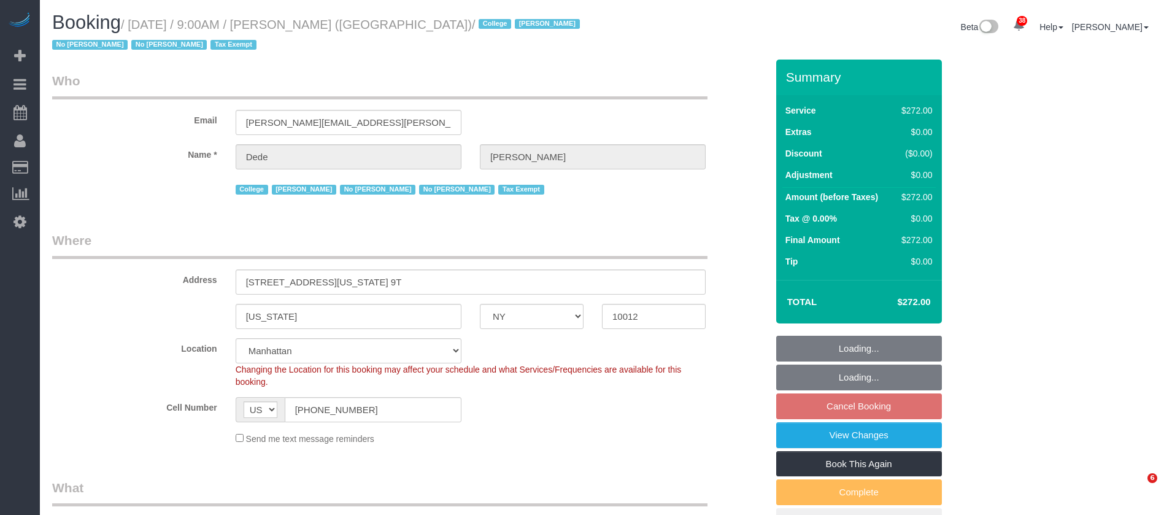
select select "NY"
select select "240"
select select "spot2"
select select "number:56"
select select "number:79"
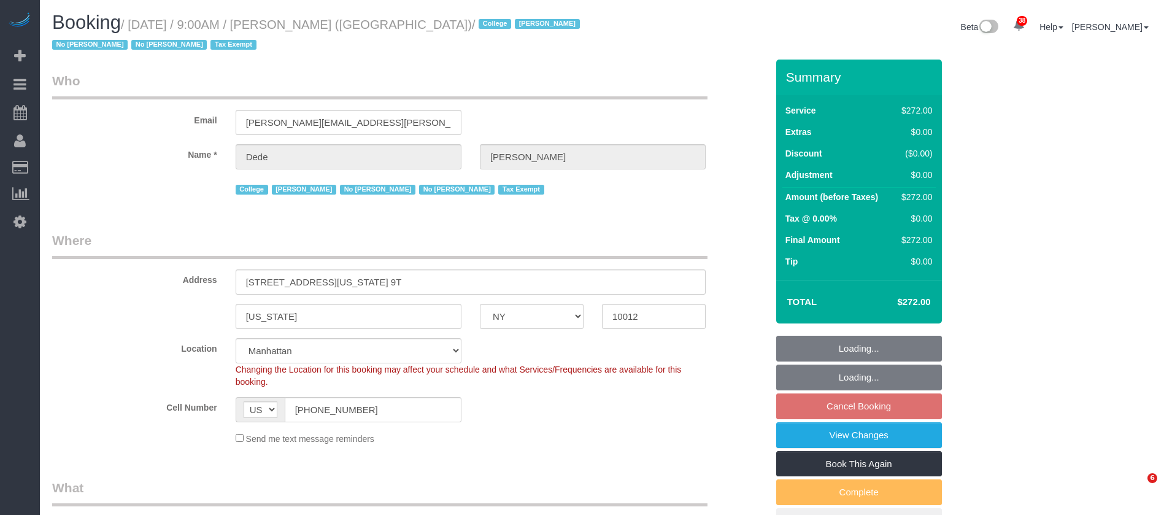
select select "number:15"
select select "number:6"
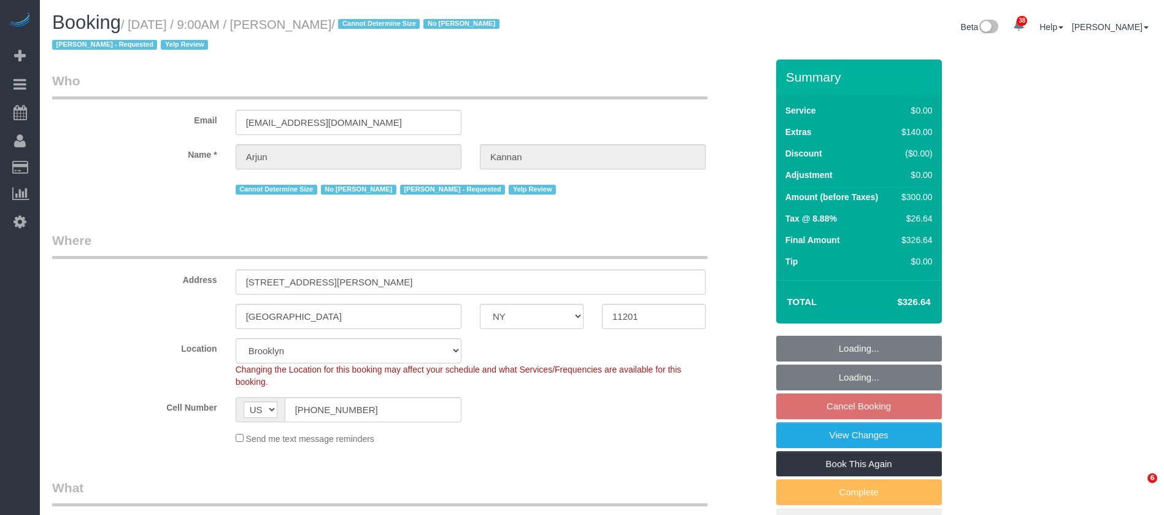
select select "NY"
select select "1"
select select "spot62"
select select "number:57"
select select "number:71"
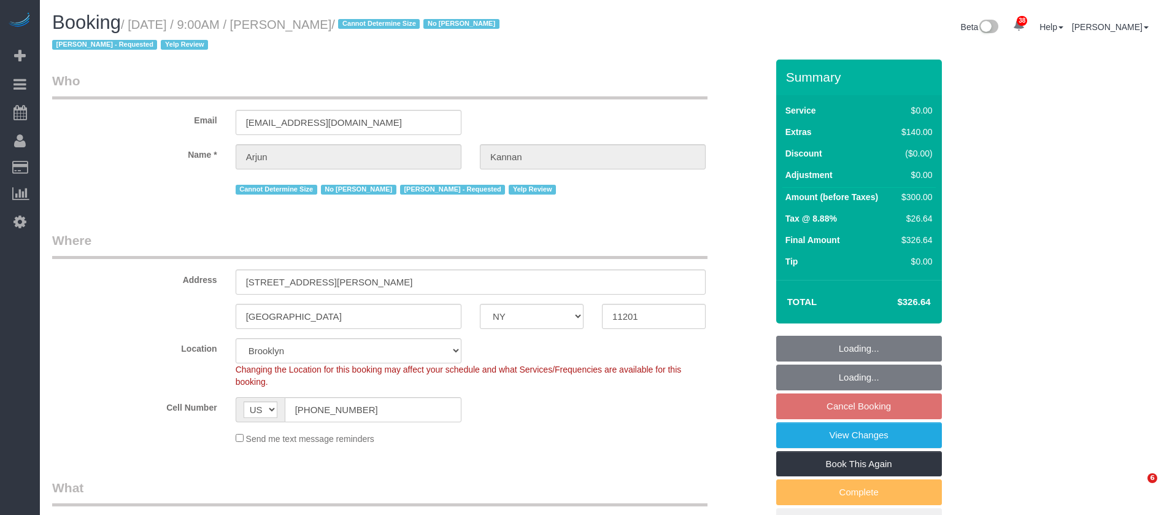
select select "number:15"
select select "number:5"
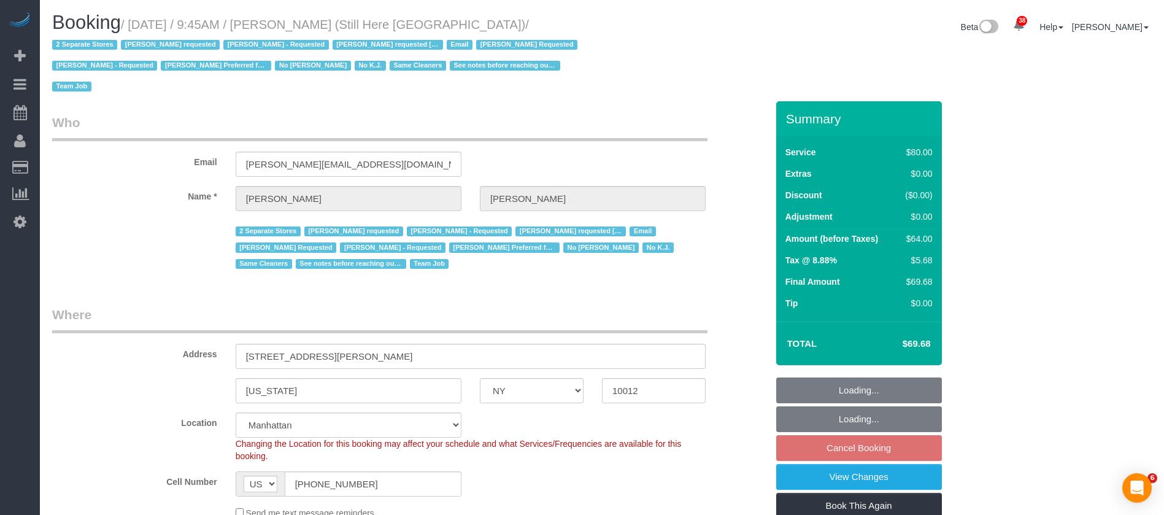
select select "NY"
select select "string:stripe-pm_1Oyz8t4VGloSiKo71skqOF54"
select select "number:89"
select select "number:90"
select select "number:15"
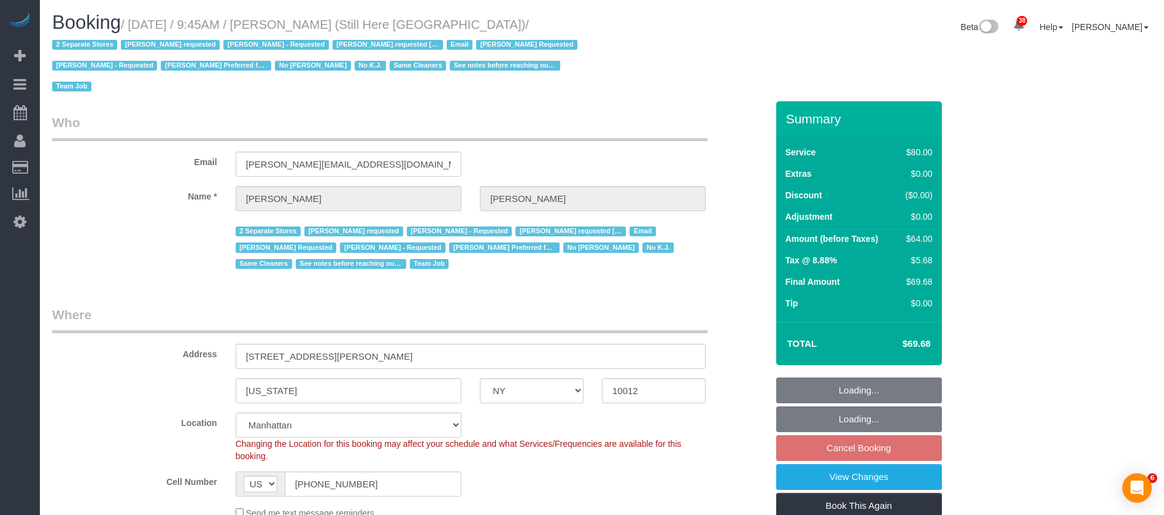
select select "number:5"
